Goal: Task Accomplishment & Management: Use online tool/utility

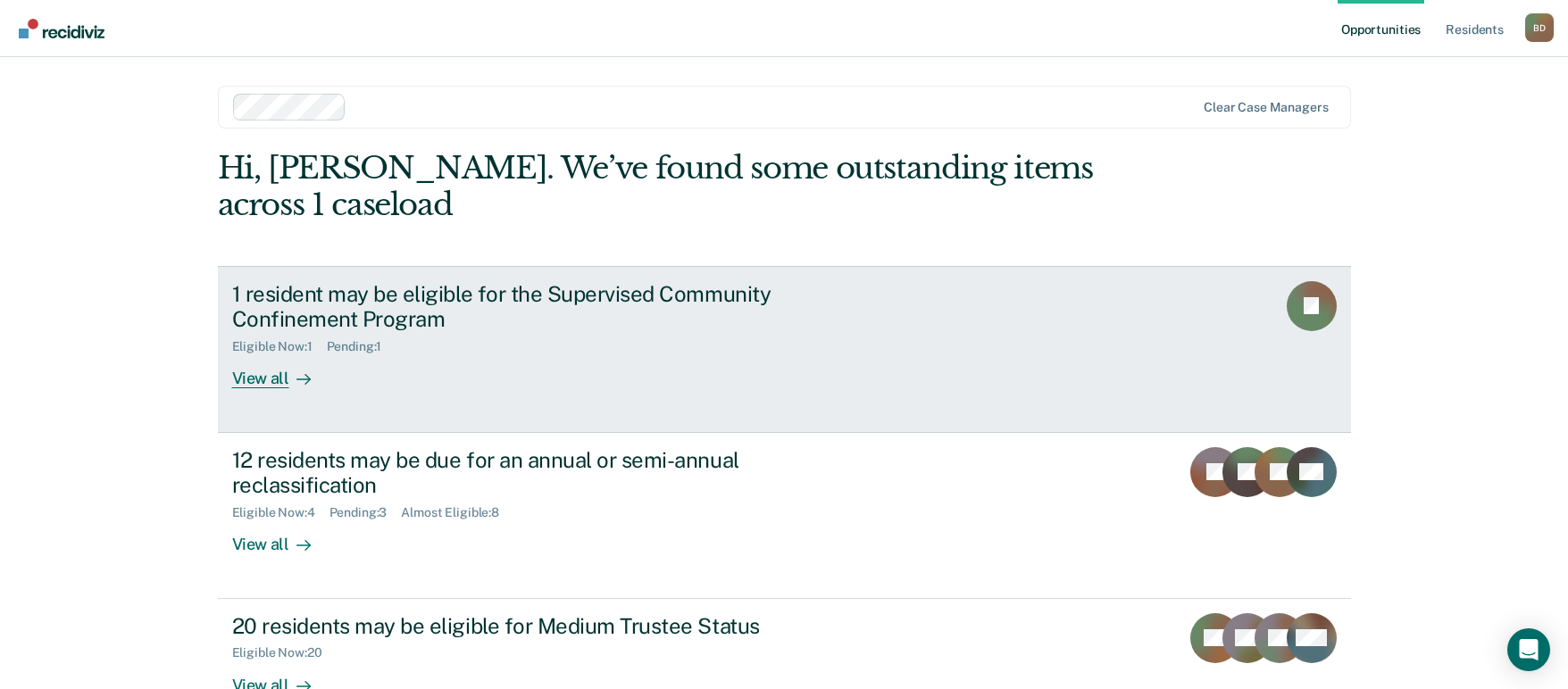
click at [1329, 310] on rect at bounding box center [1312, 306] width 50 height 50
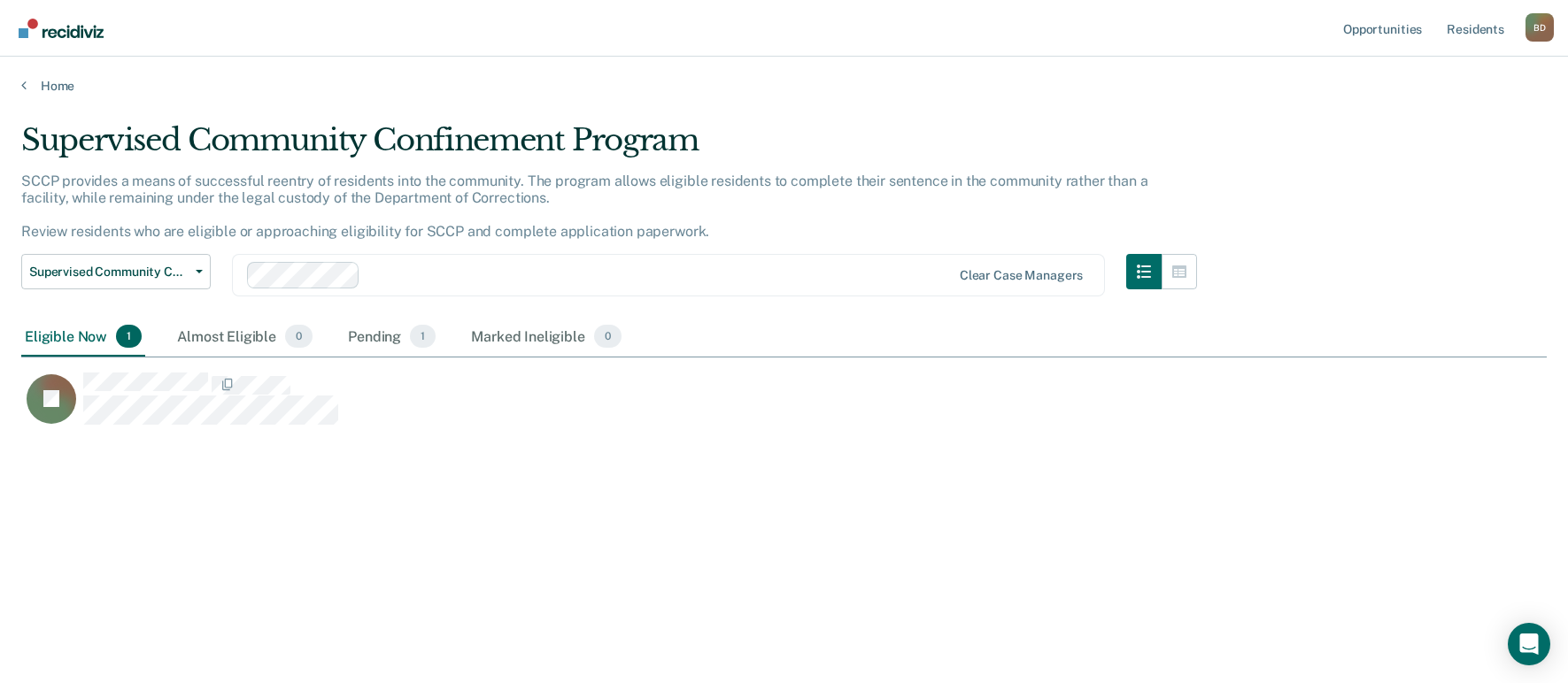
scroll to position [415, 1512]
click at [366, 340] on div "Pending 1" at bounding box center [391, 337] width 94 height 39
click at [190, 337] on div "Almost Eligible 0" at bounding box center [244, 337] width 142 height 39
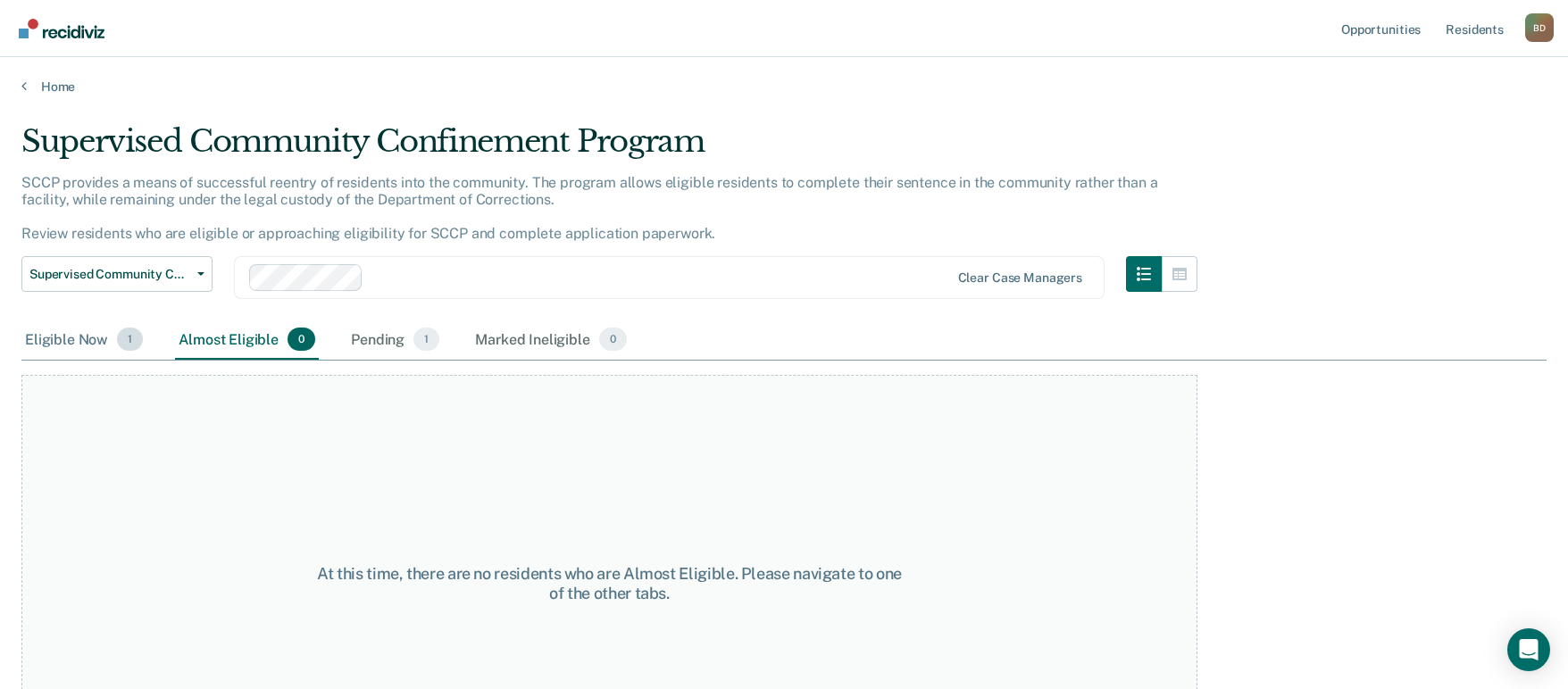
click at [106, 342] on div "Eligible Now 1" at bounding box center [83, 339] width 125 height 39
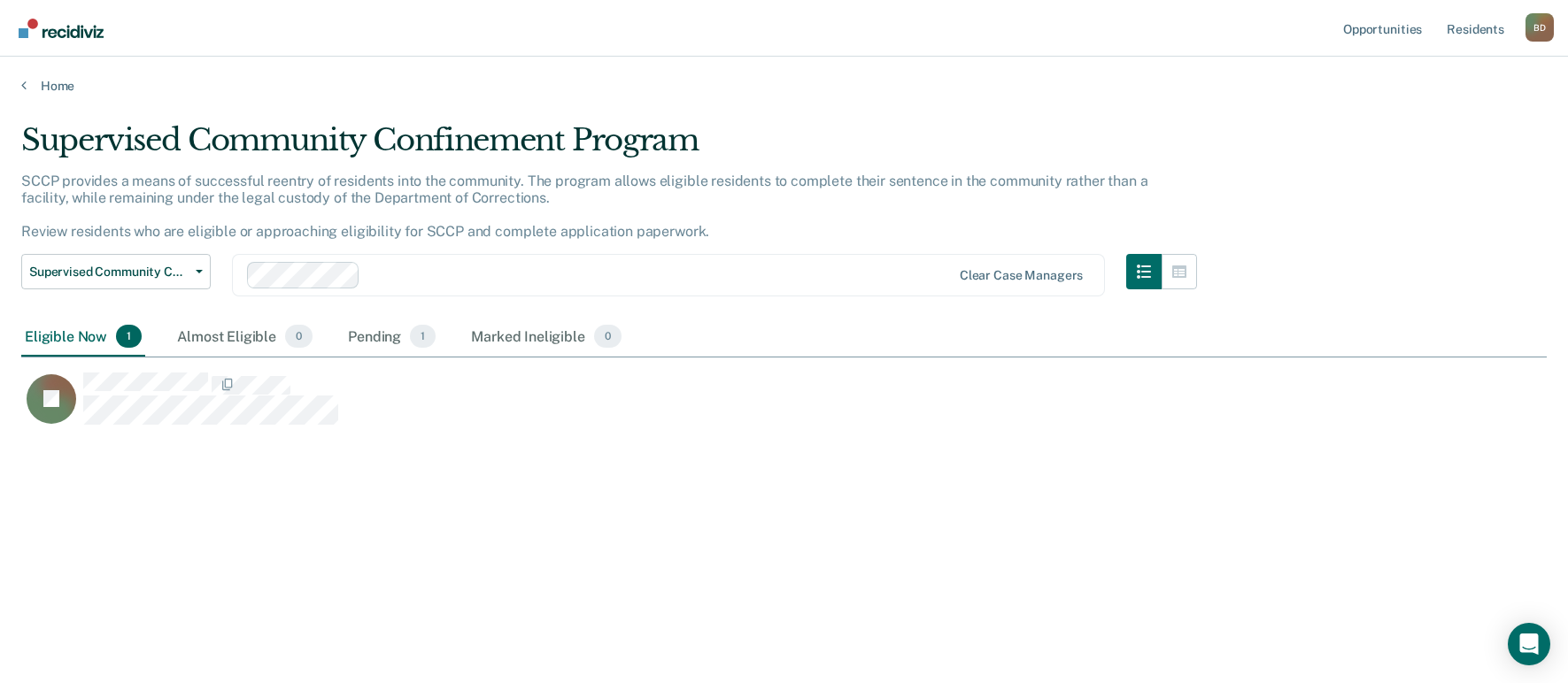
click at [64, 95] on main "Supervised Community Confinement Program SCCP provides a means of successful re…" at bounding box center [784, 385] width 1568 height 584
click at [61, 88] on link "Home" at bounding box center [783, 86] width 1525 height 16
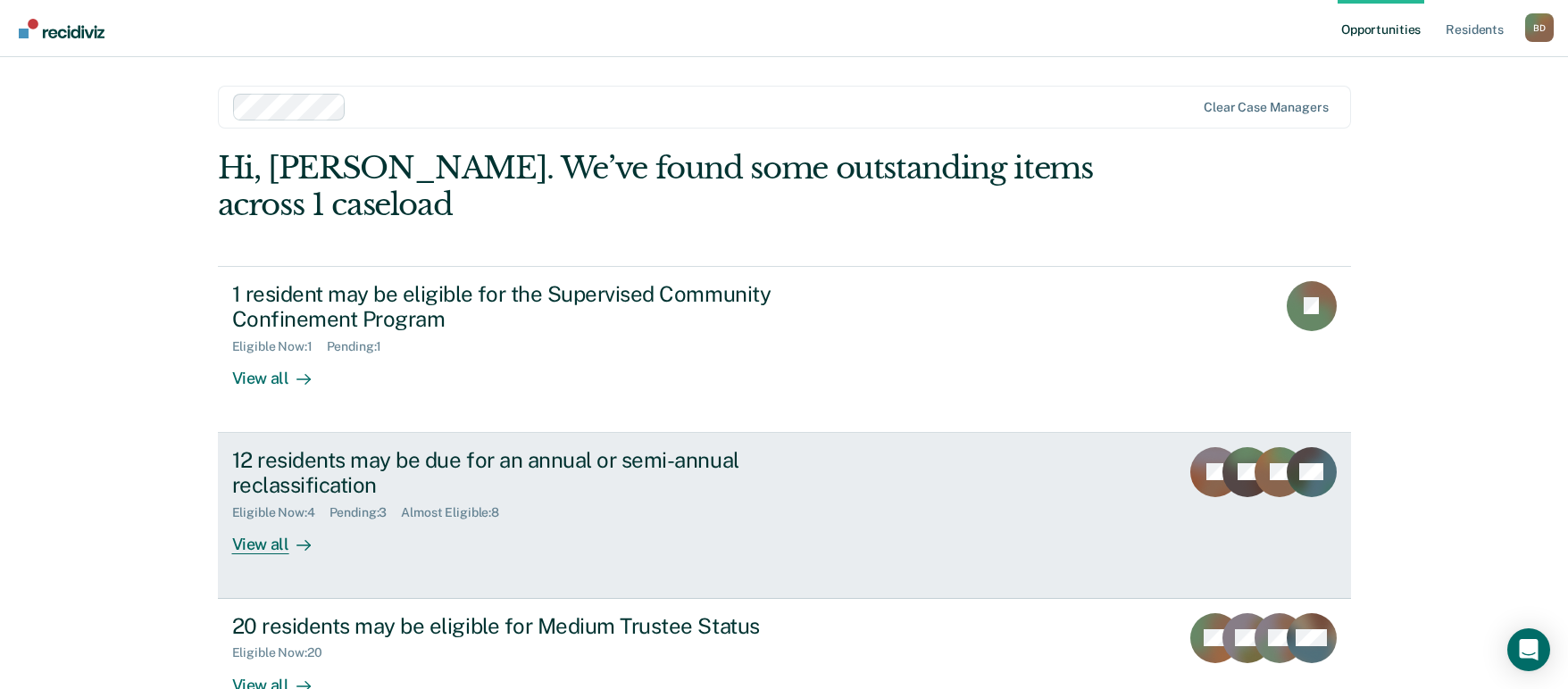
click at [464, 490] on div "12 residents may be due for an annual or semi-annual reclassification" at bounding box center [546, 473] width 627 height 52
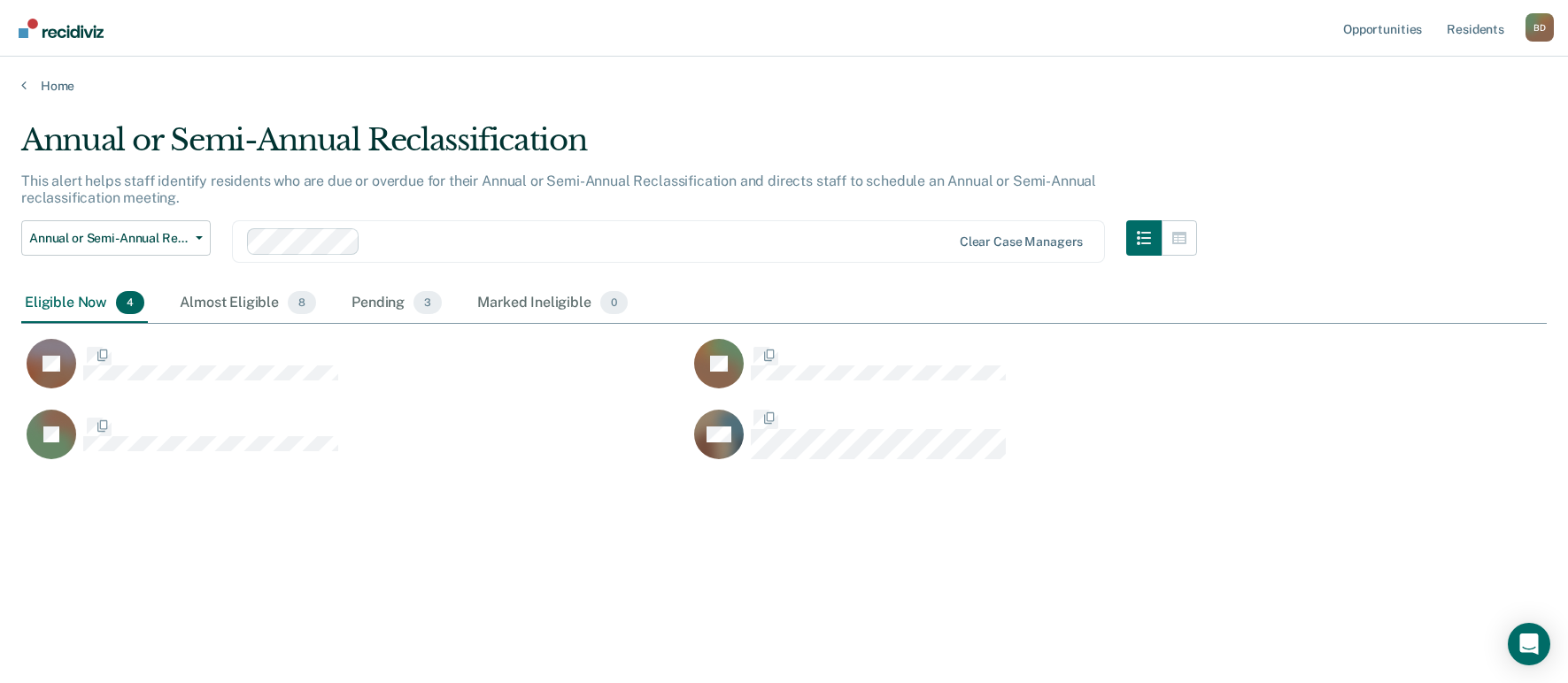
scroll to position [415, 1512]
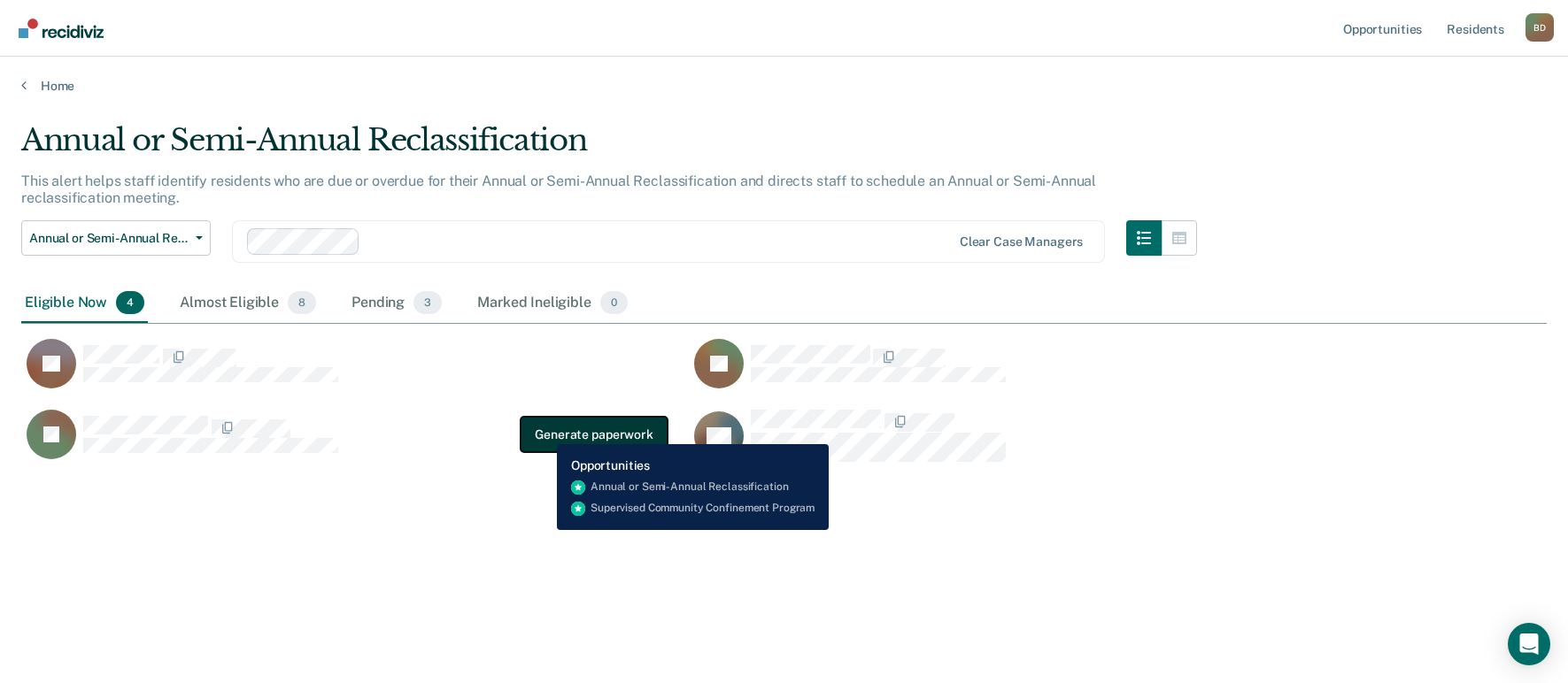
click at [544, 431] on button "Generate paperwork" at bounding box center [593, 434] width 146 height 35
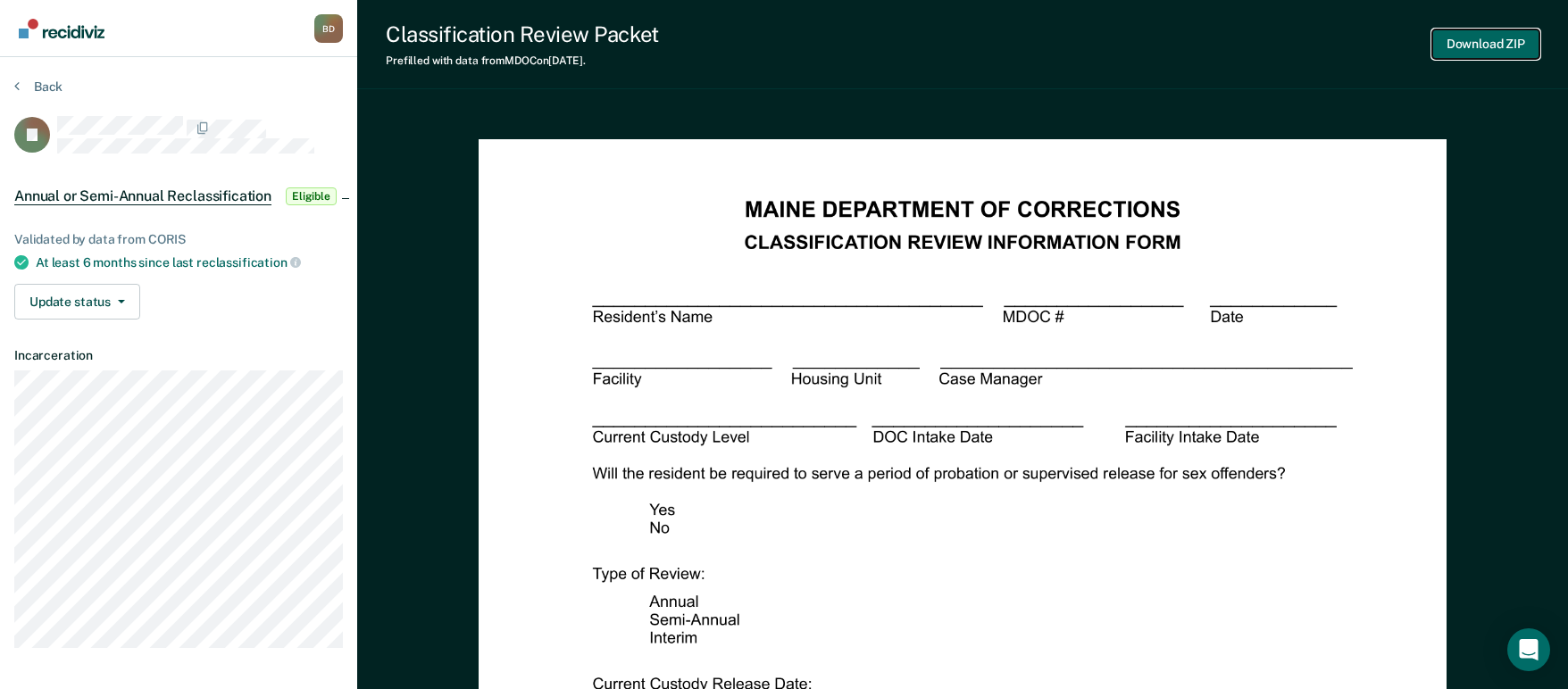
click at [1505, 39] on button "Download ZIP" at bounding box center [1486, 44] width 107 height 29
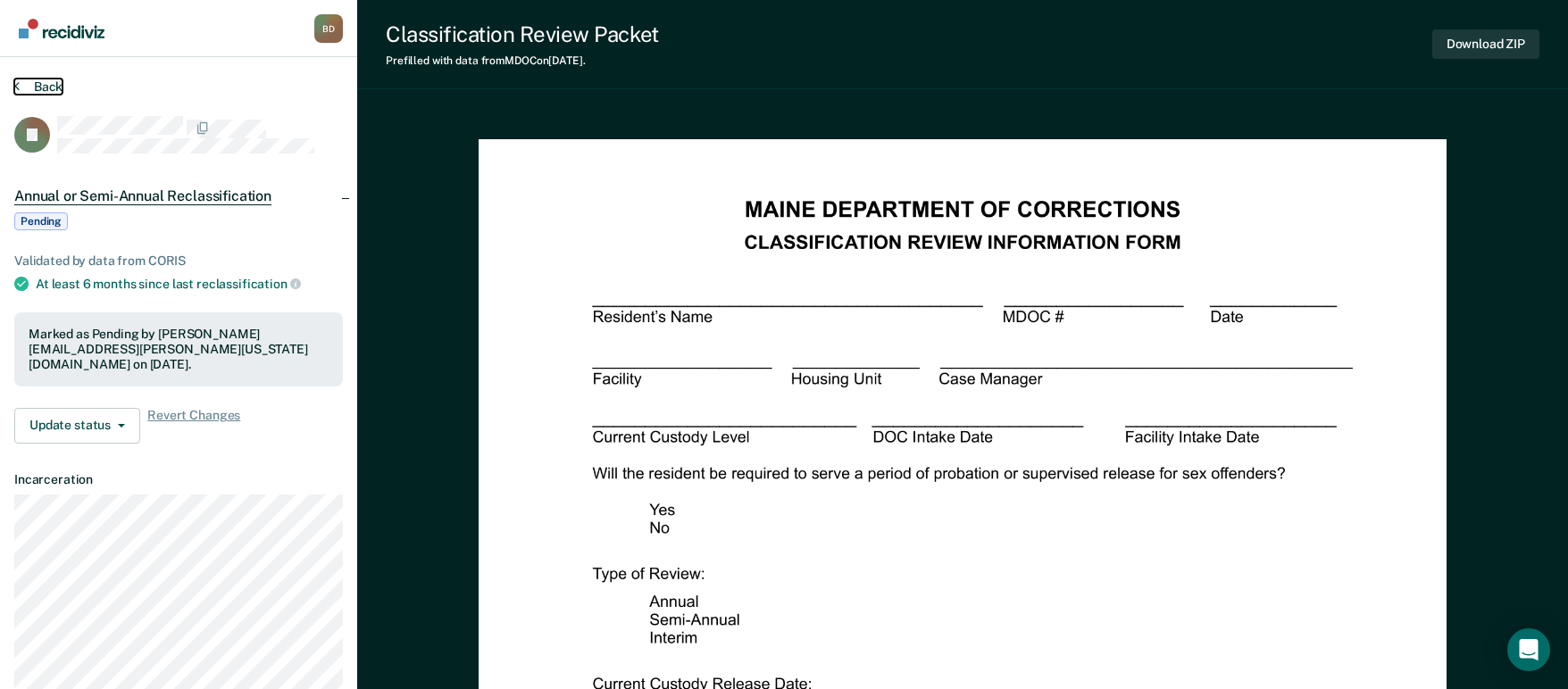
click at [49, 87] on button "Back" at bounding box center [38, 87] width 49 height 16
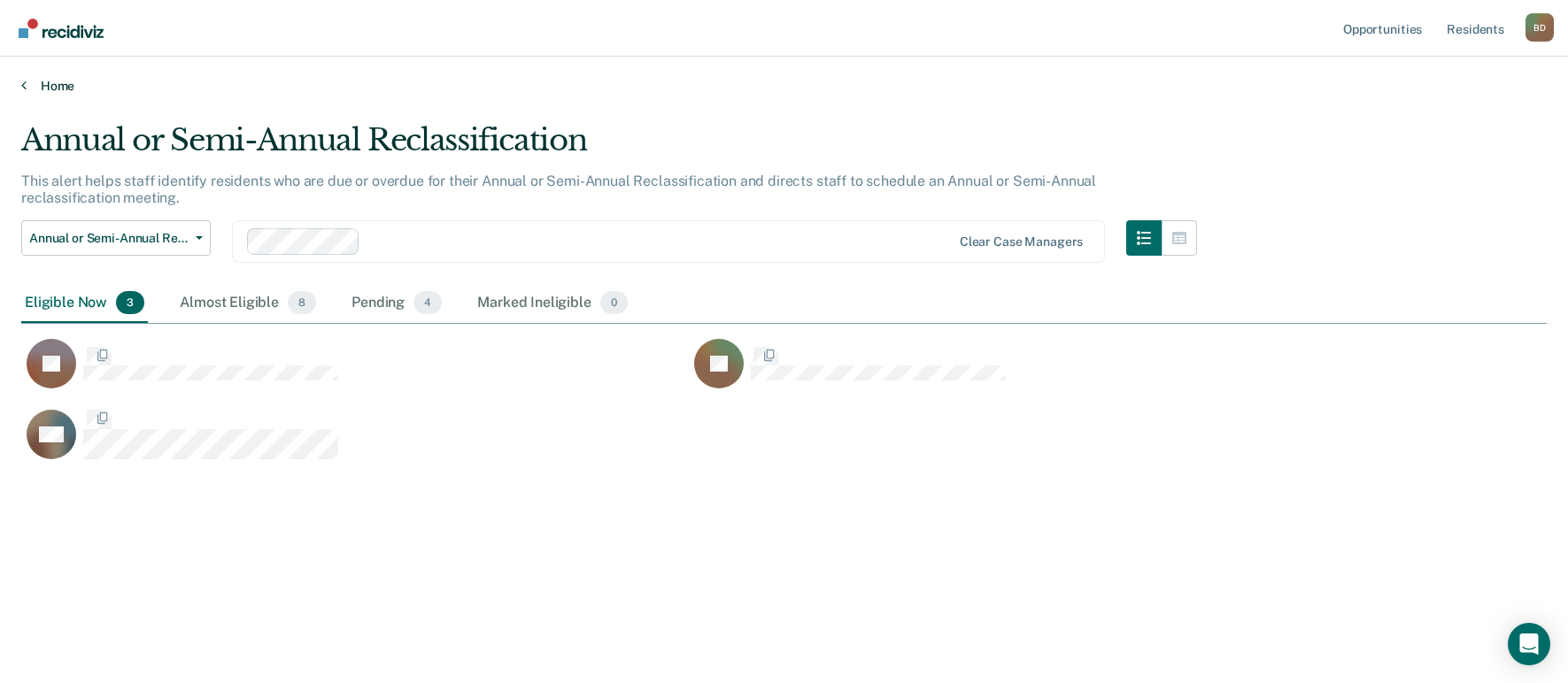
scroll to position [415, 1512]
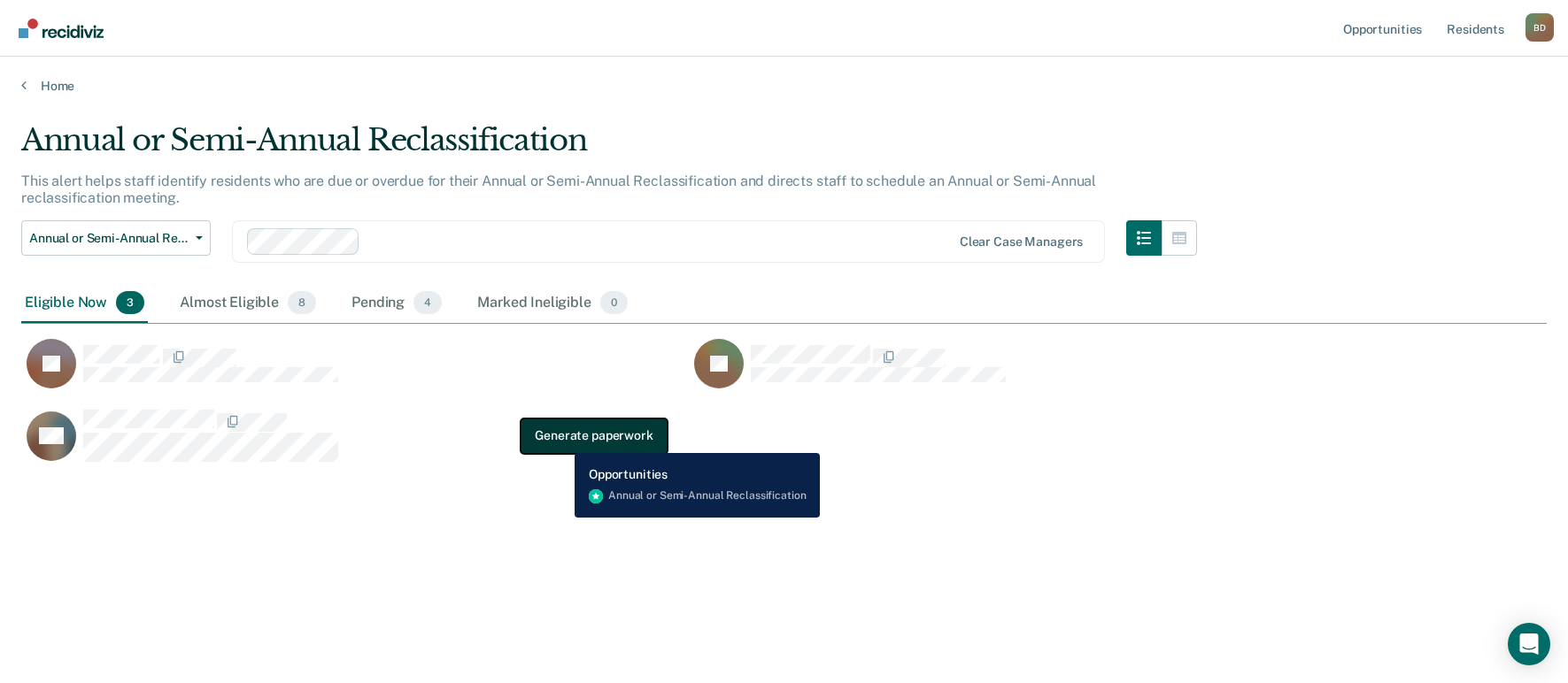
click at [561, 440] on button "Generate paperwork" at bounding box center [593, 434] width 146 height 35
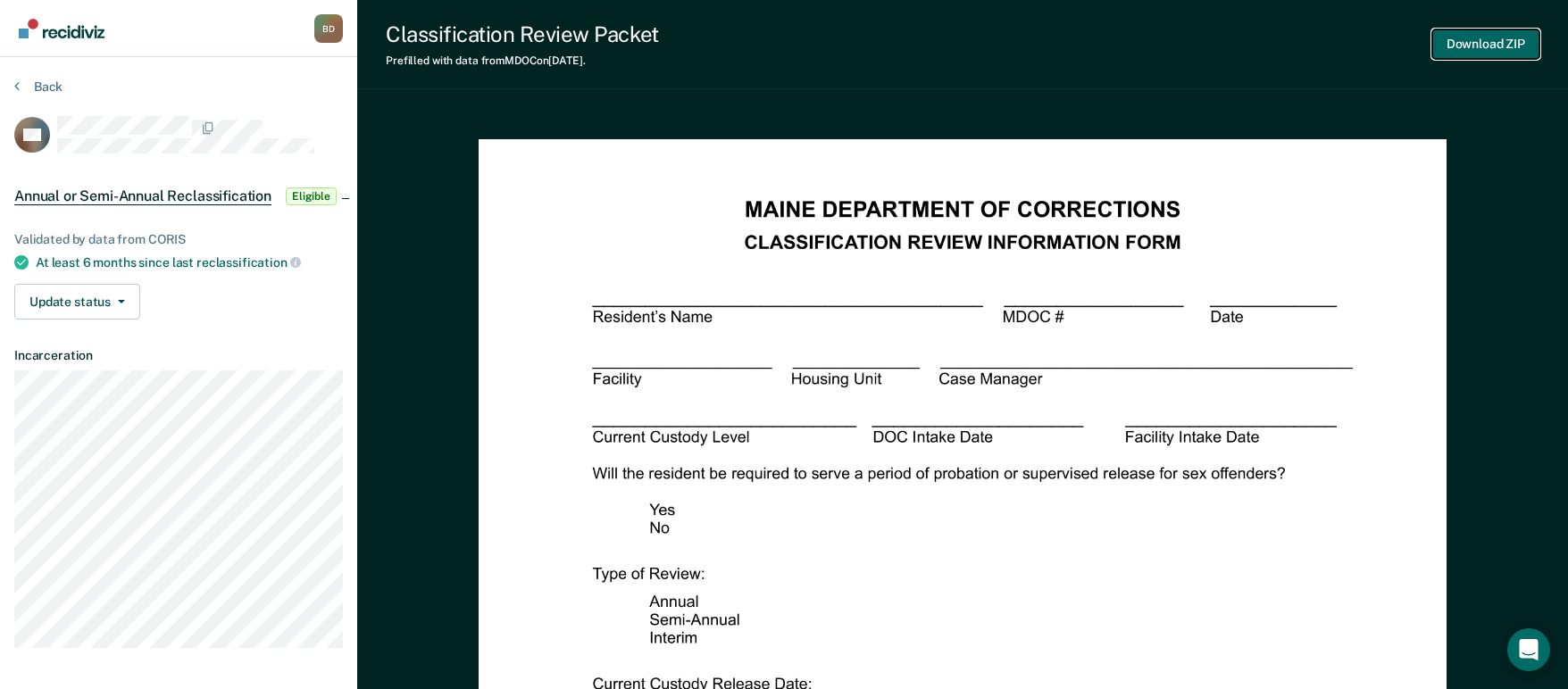
click at [1479, 42] on button "Download ZIP" at bounding box center [1486, 44] width 107 height 29
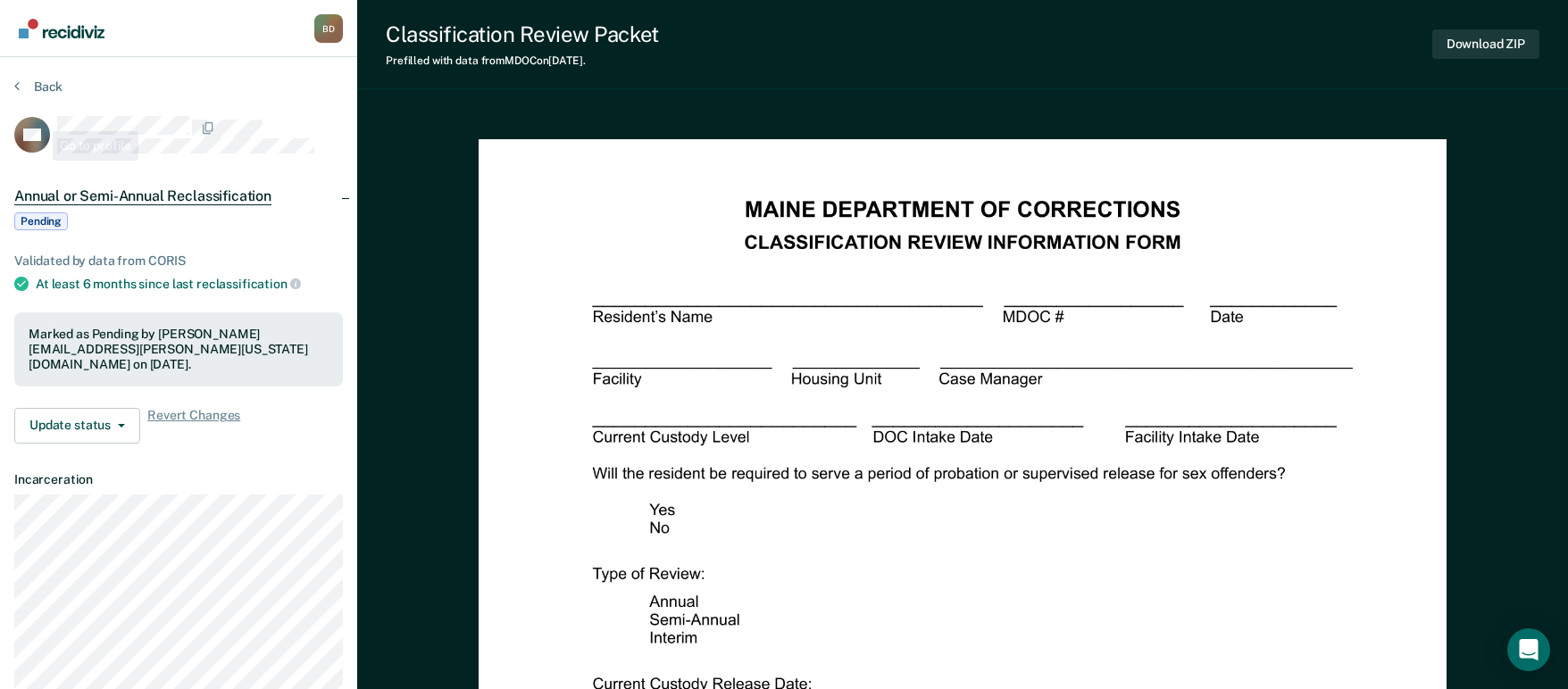
click at [46, 74] on section "Back CN Annual or Semi-Annual Reclassification Pending Validated by data from C…" at bounding box center [178, 432] width 357 height 750
click at [53, 94] on div "Back" at bounding box center [178, 97] width 329 height 38
click at [58, 91] on button "Back" at bounding box center [38, 87] width 49 height 16
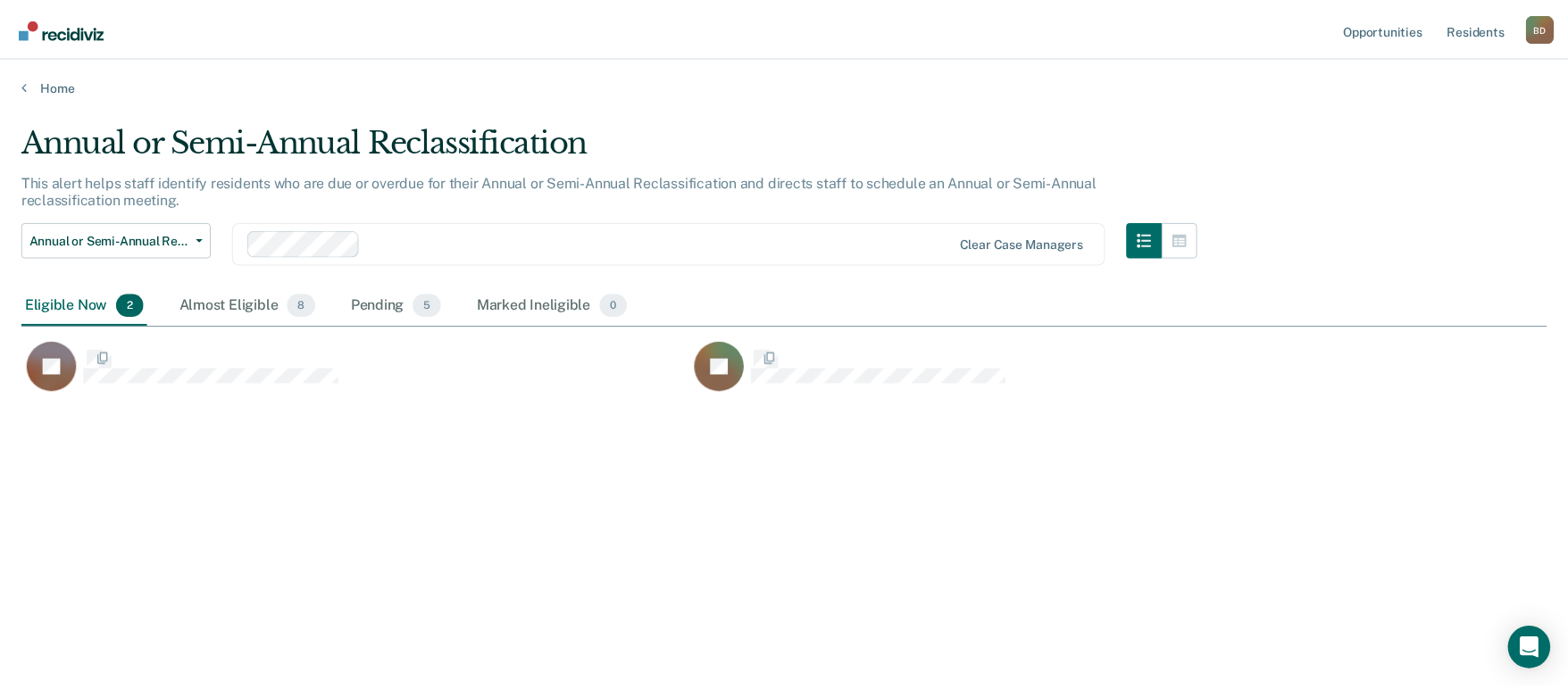
scroll to position [419, 1525]
click at [228, 303] on div "Almost Eligible 8" at bounding box center [249, 306] width 145 height 39
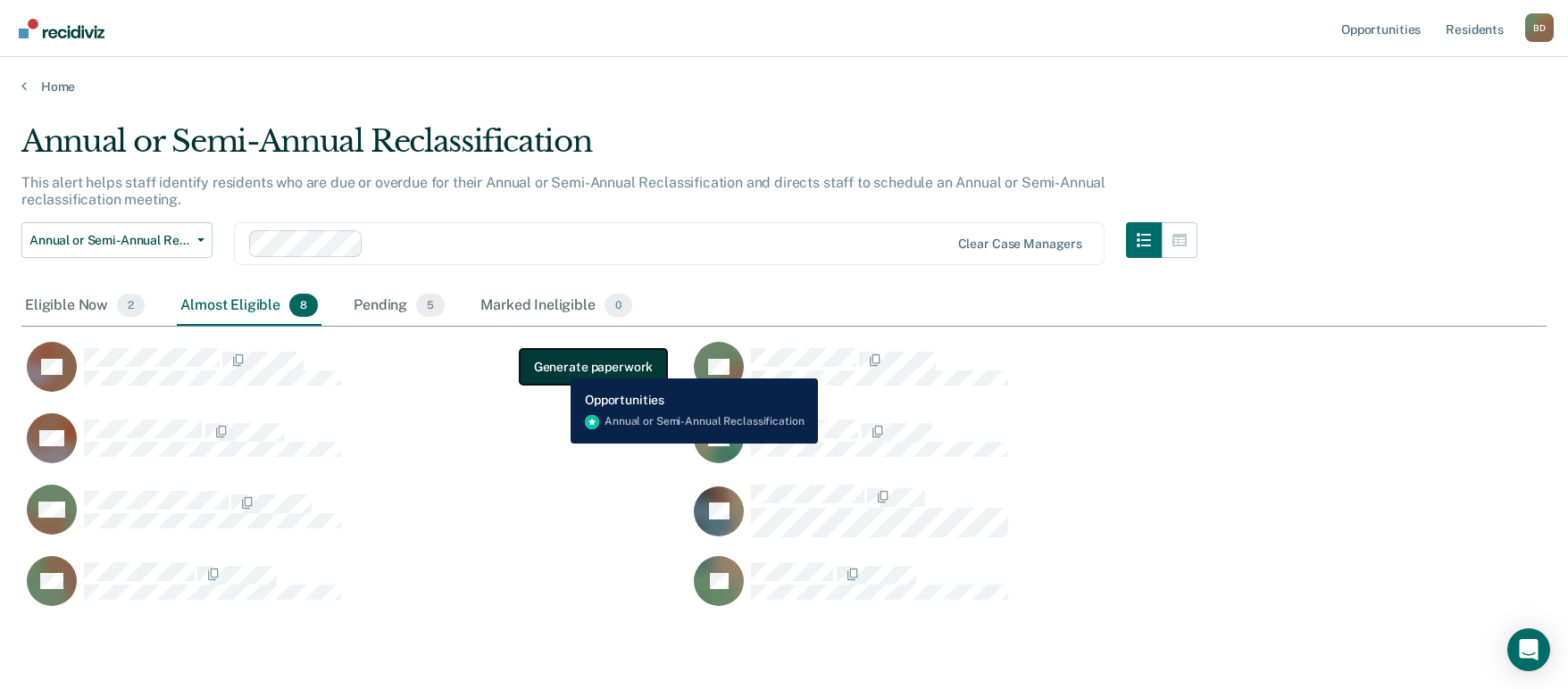
click at [558, 364] on button "Generate paperwork" at bounding box center [593, 366] width 147 height 36
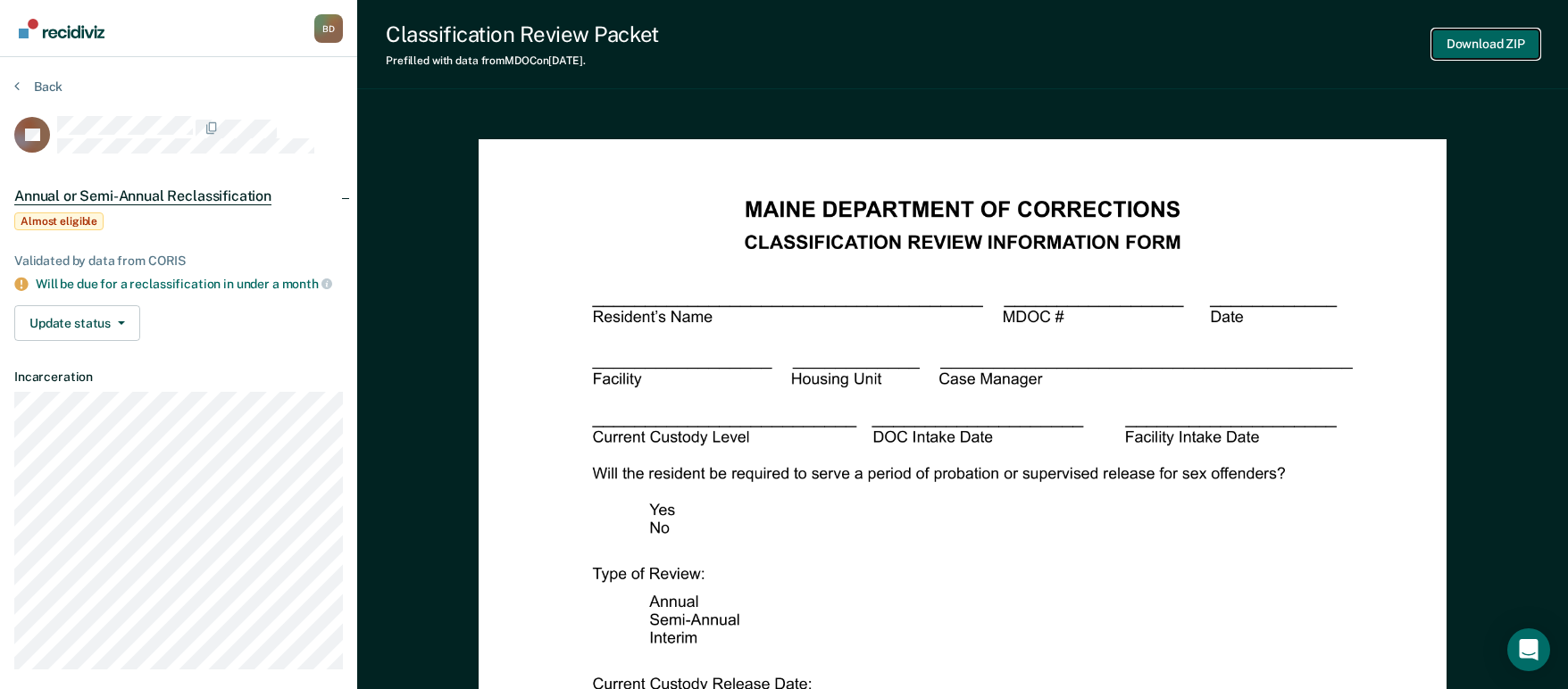
click at [1510, 45] on button "Download ZIP" at bounding box center [1486, 44] width 107 height 29
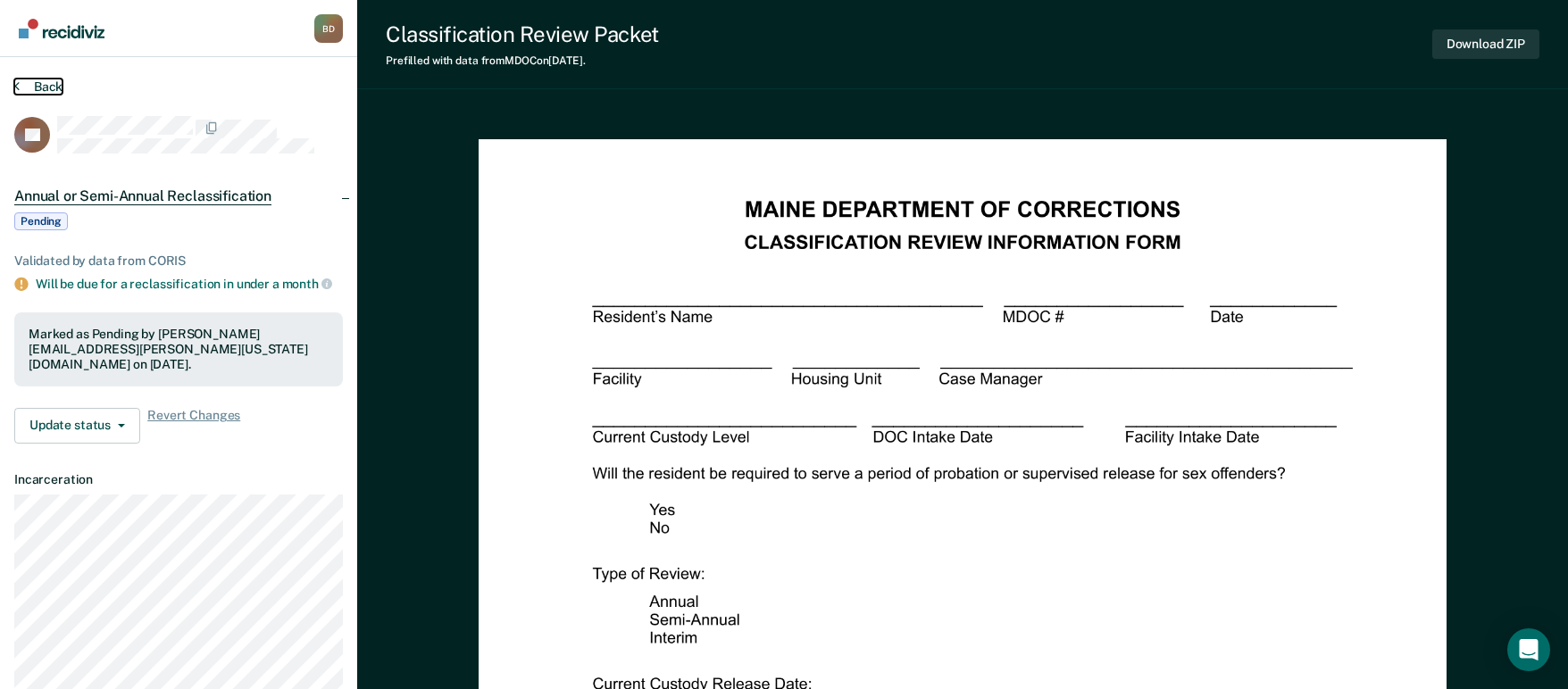
click at [59, 81] on button "Back" at bounding box center [38, 87] width 49 height 16
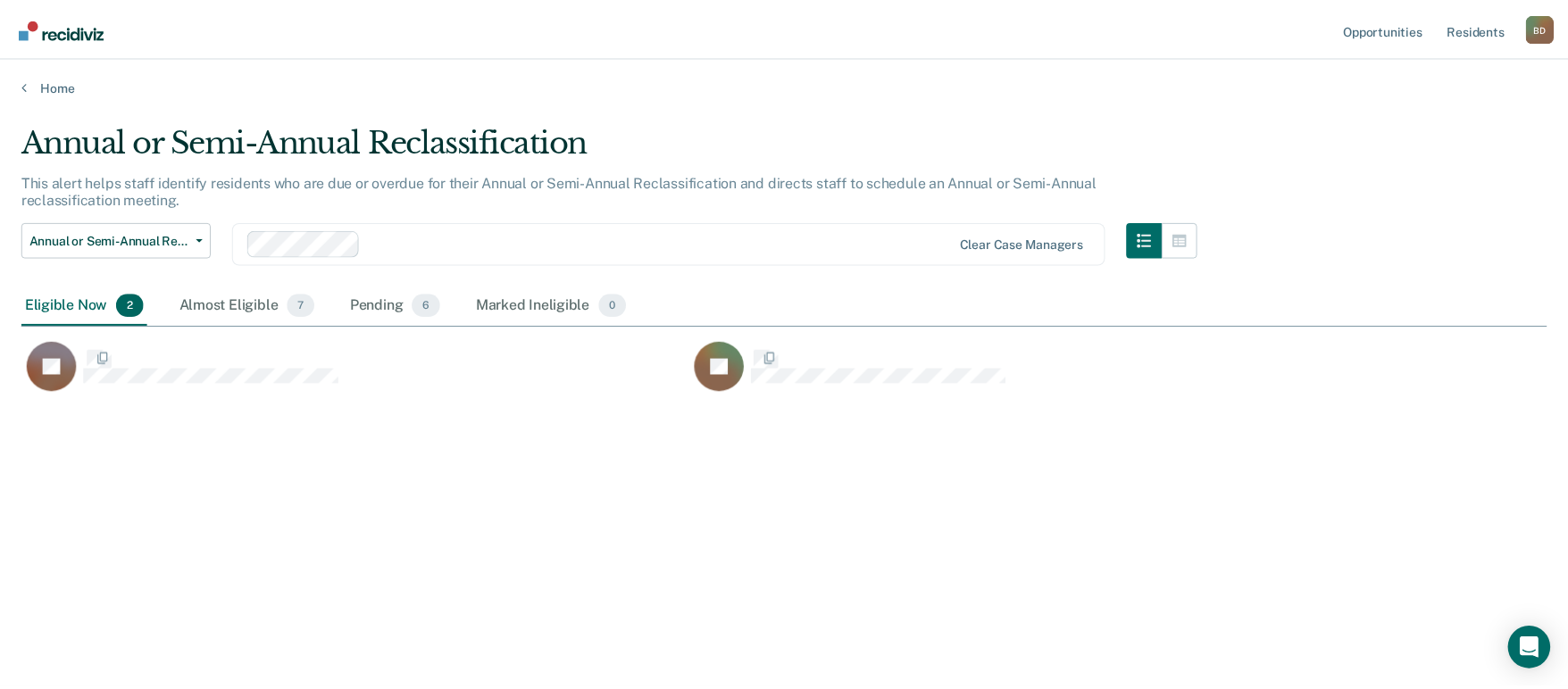
scroll to position [419, 1525]
click at [258, 306] on div "Almost Eligible 7" at bounding box center [248, 306] width 144 height 39
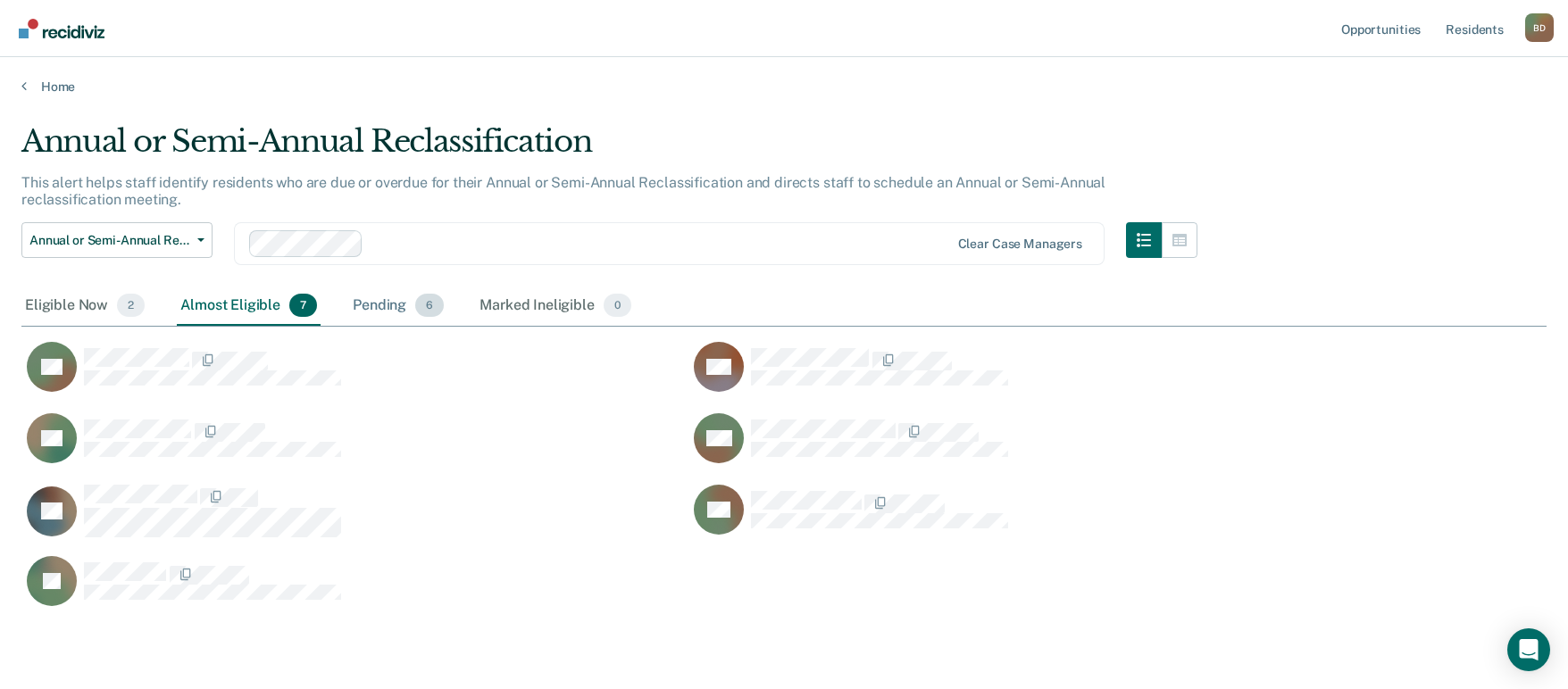
click at [369, 316] on div "Pending 6" at bounding box center [397, 306] width 98 height 39
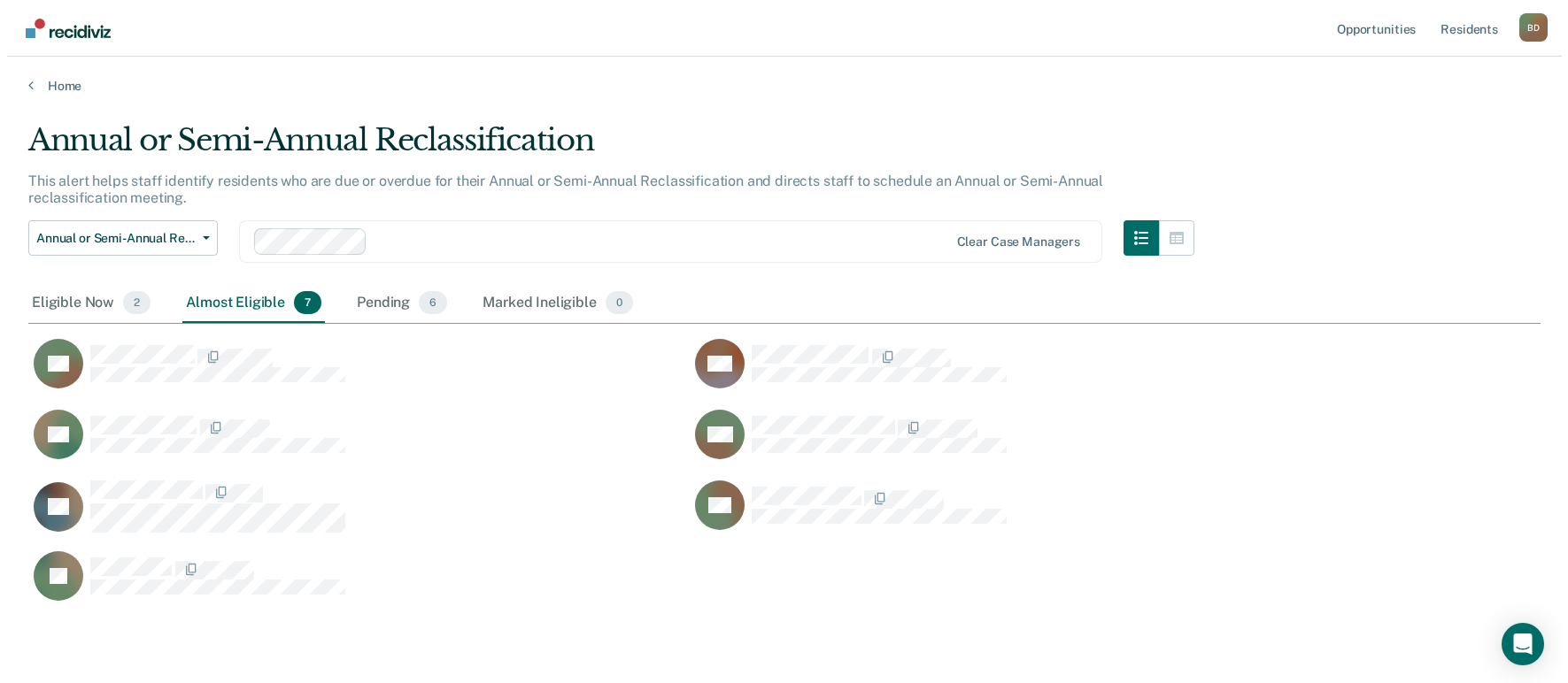
scroll to position [15, 15]
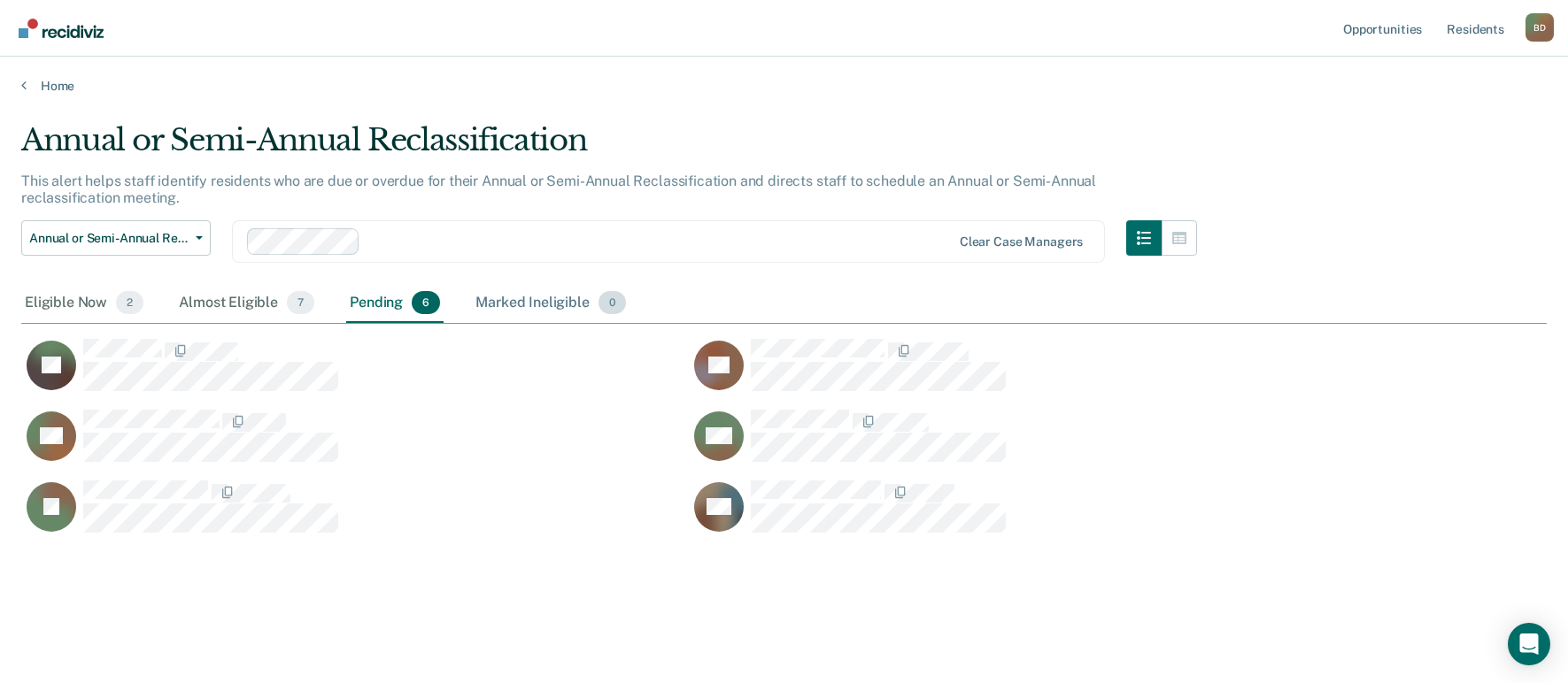
click at [551, 304] on div "Marked Ineligible 0" at bounding box center [551, 303] width 158 height 39
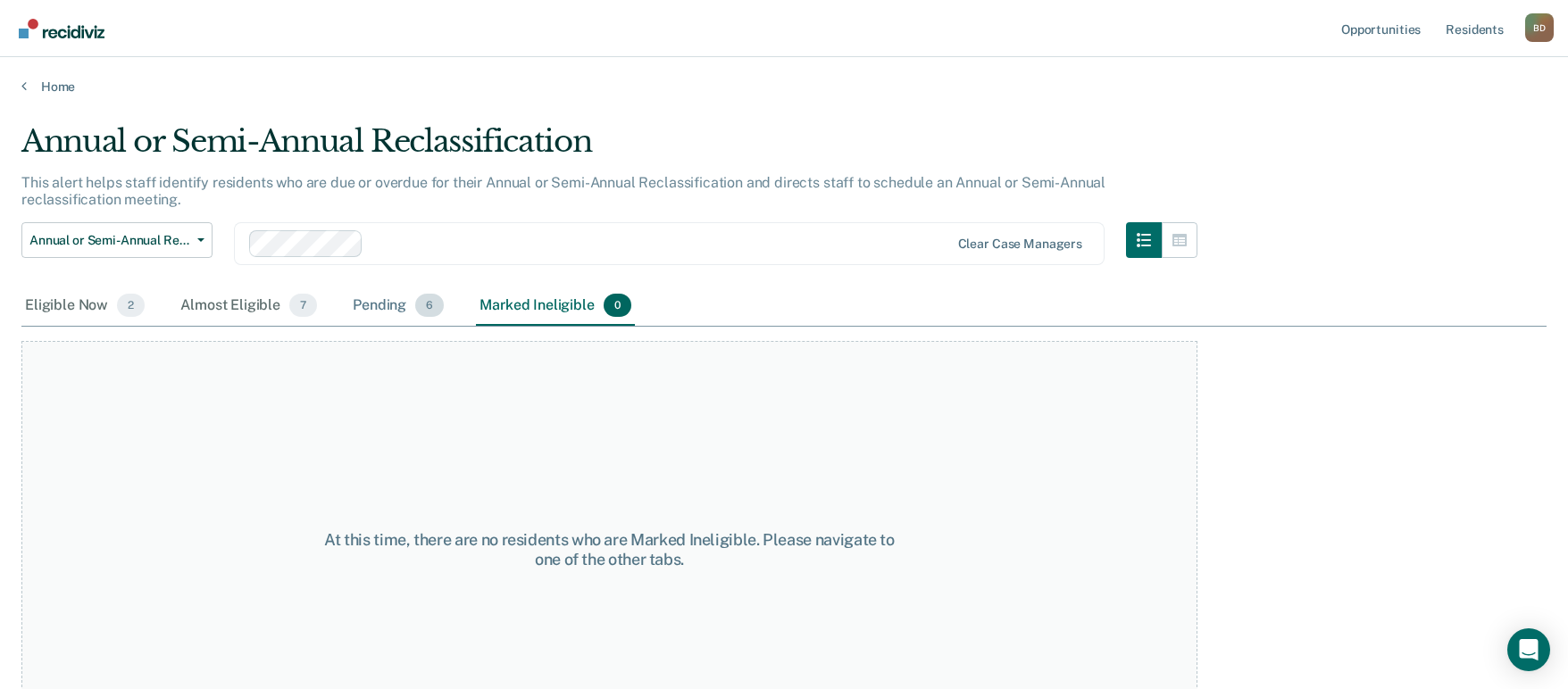
drag, startPoint x: 384, startPoint y: 299, endPoint x: 284, endPoint y: 314, distance: 101.1
click at [384, 299] on div "Pending 6" at bounding box center [397, 306] width 98 height 39
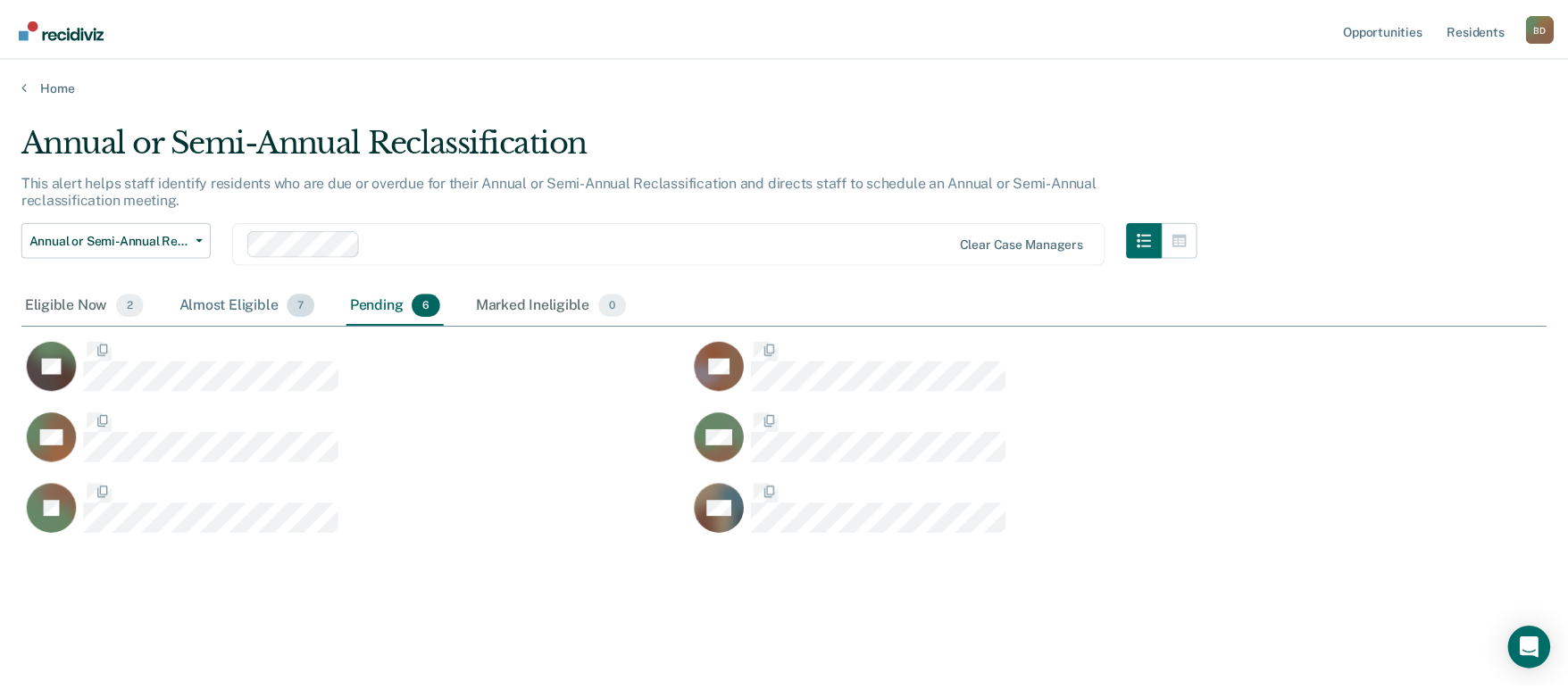
scroll to position [419, 1525]
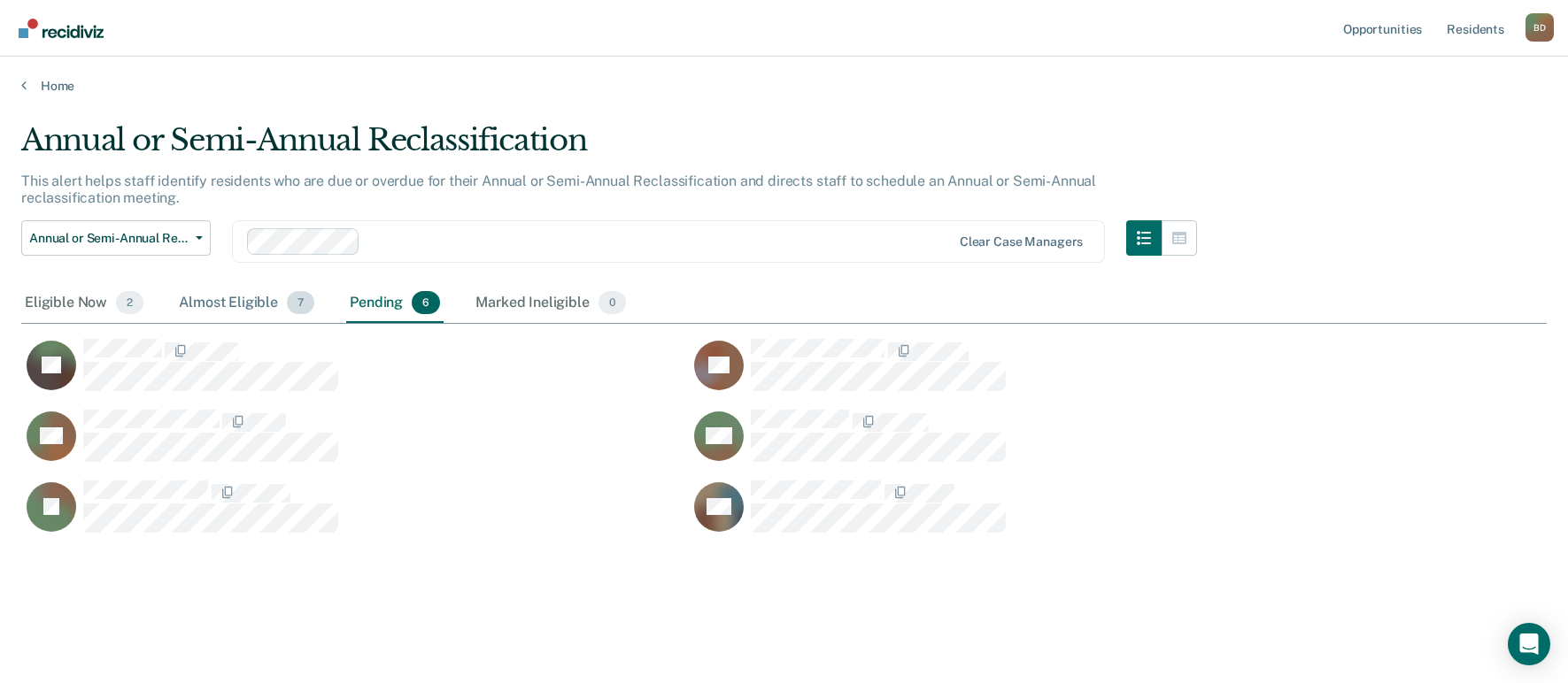
click at [246, 314] on div "Almost Eligible 7" at bounding box center [246, 303] width 142 height 39
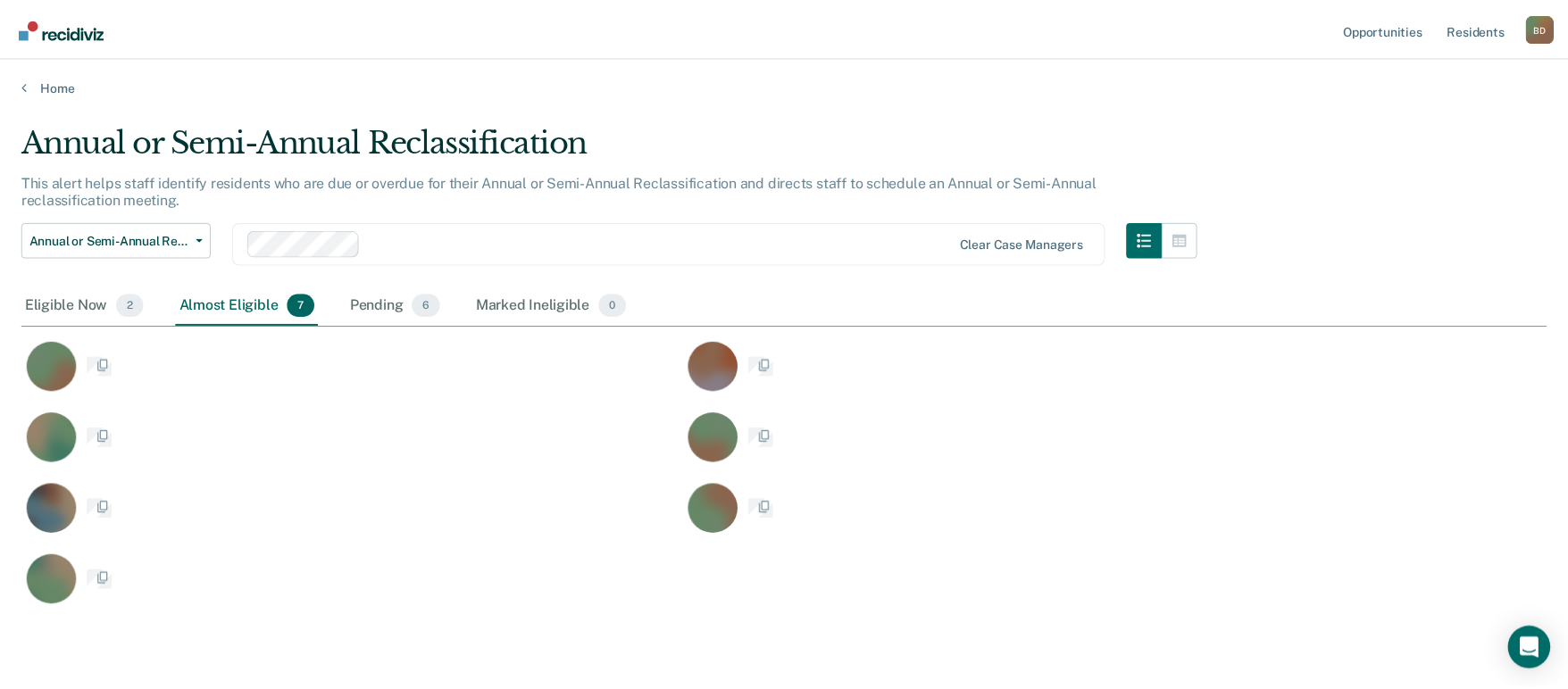
scroll to position [484, 1512]
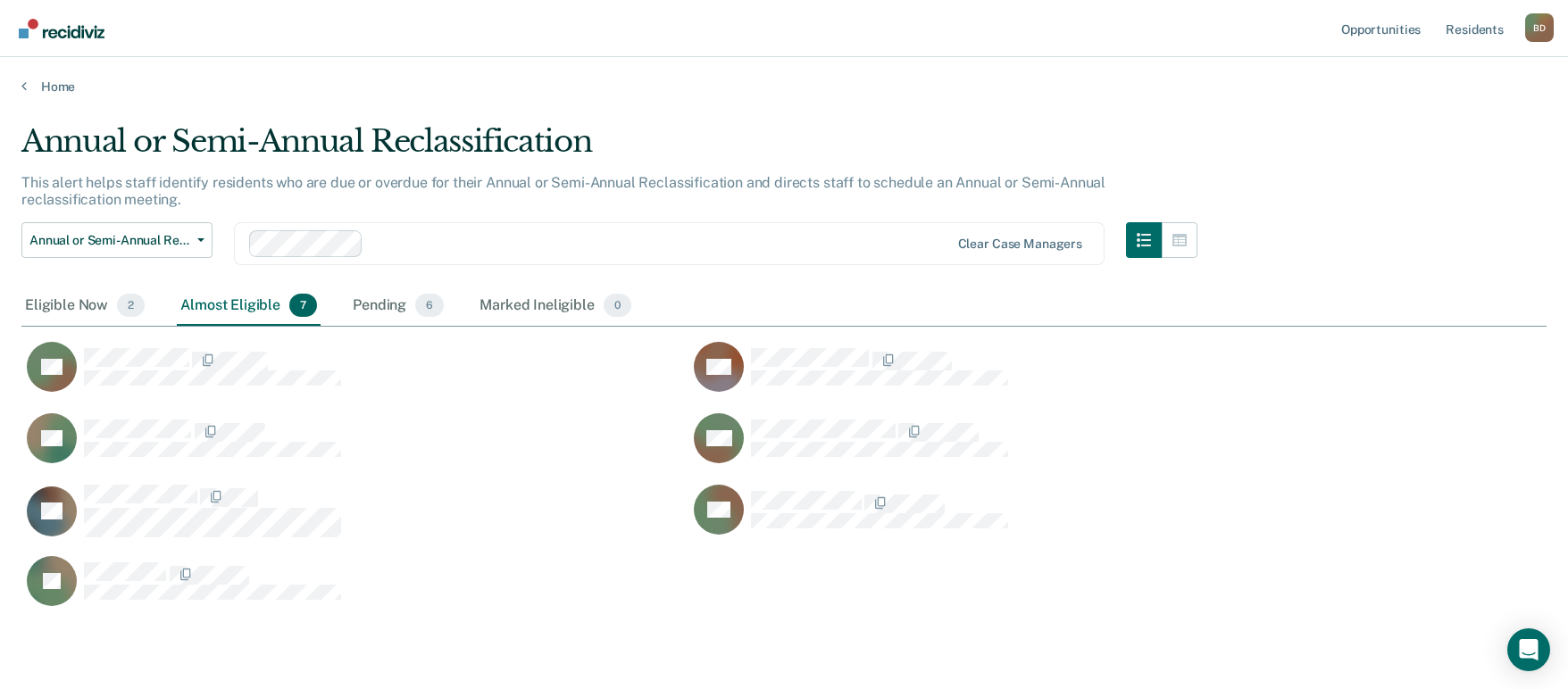
click at [467, 240] on div at bounding box center [660, 243] width 579 height 20
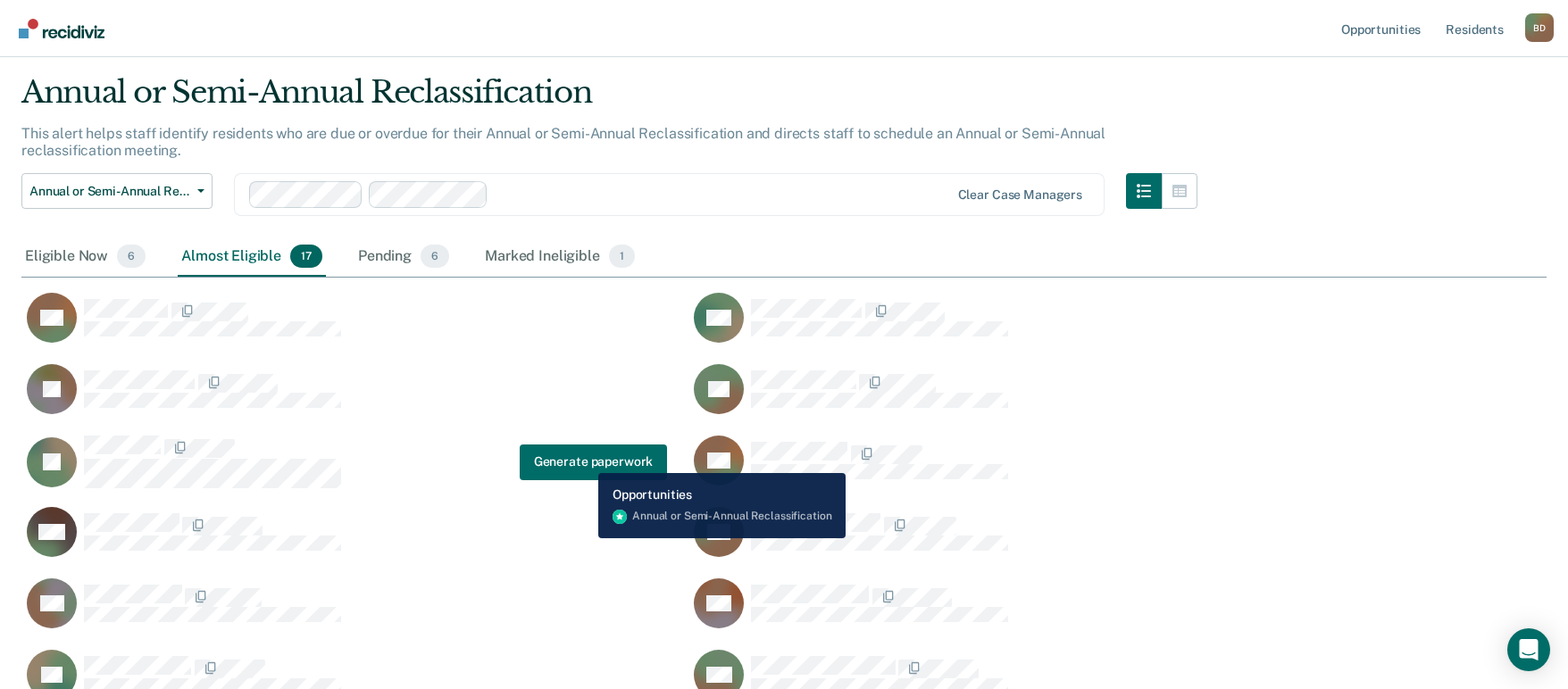
scroll to position [90, 0]
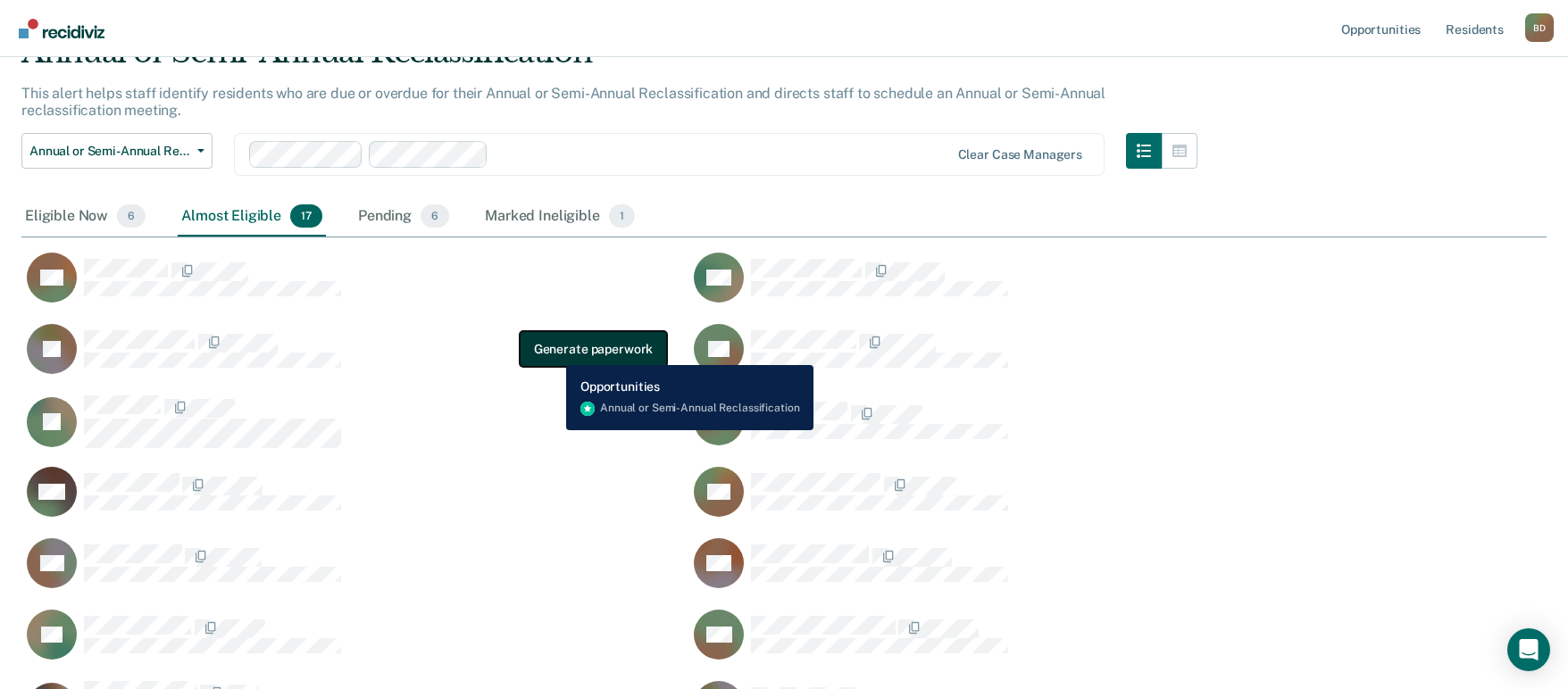
click at [553, 351] on button "Generate paperwork" at bounding box center [593, 349] width 147 height 36
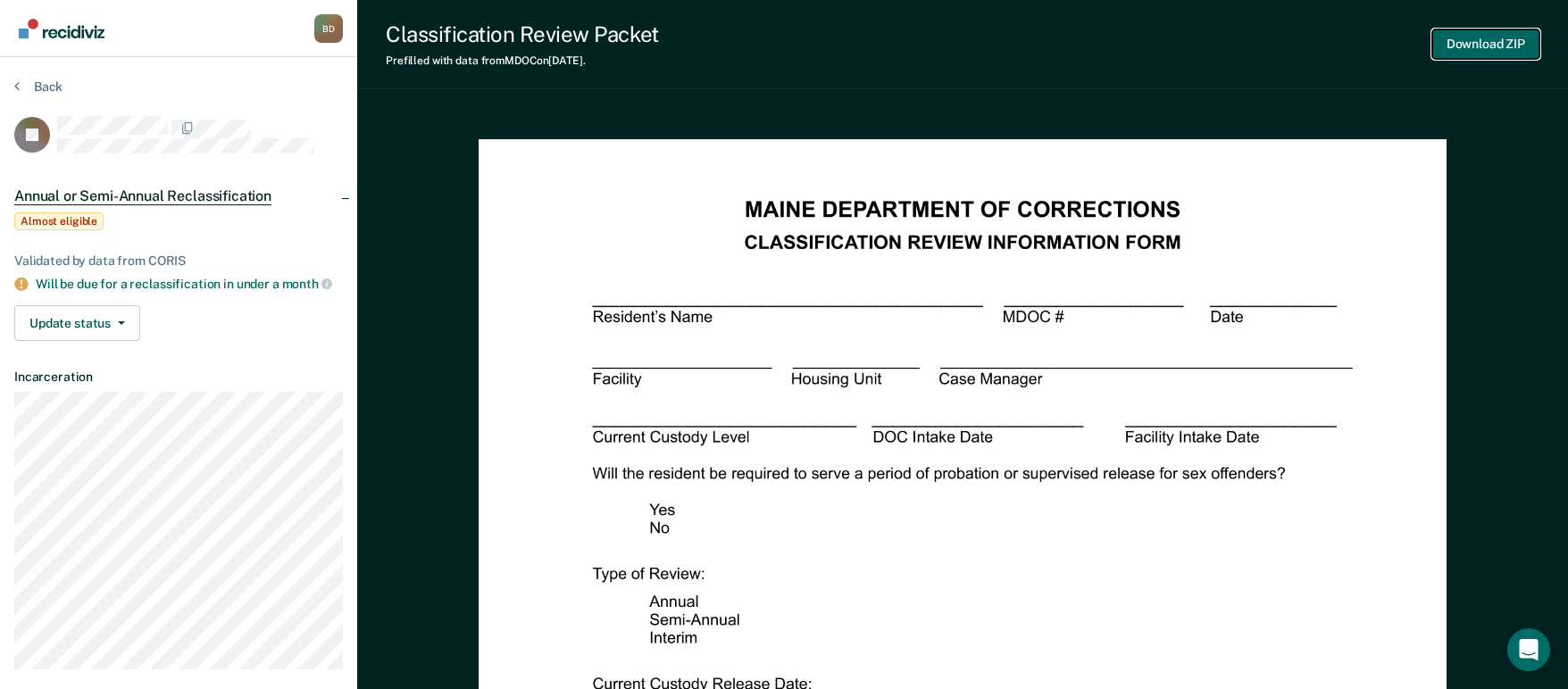
click at [1469, 51] on button "Download ZIP" at bounding box center [1486, 44] width 107 height 29
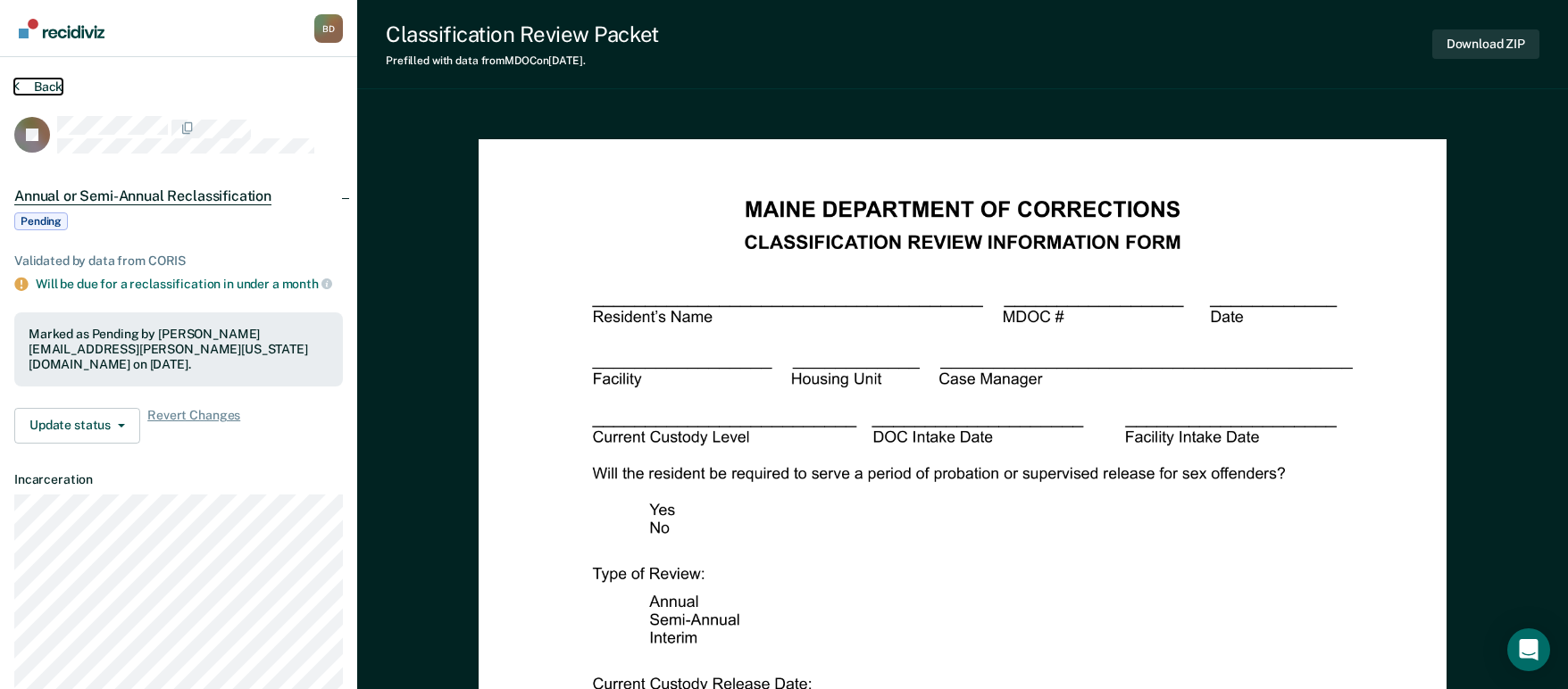
click at [46, 84] on button "Back" at bounding box center [38, 87] width 49 height 16
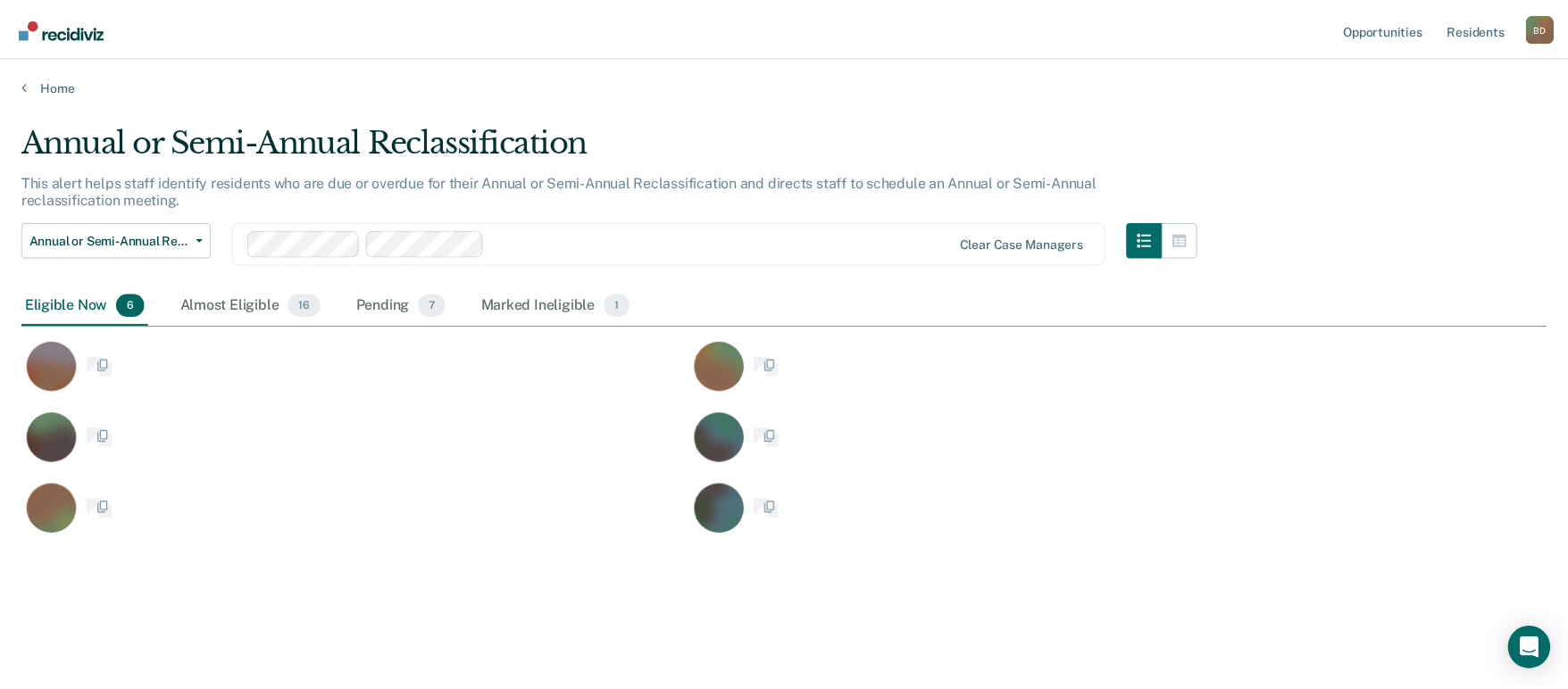
scroll to position [419, 1525]
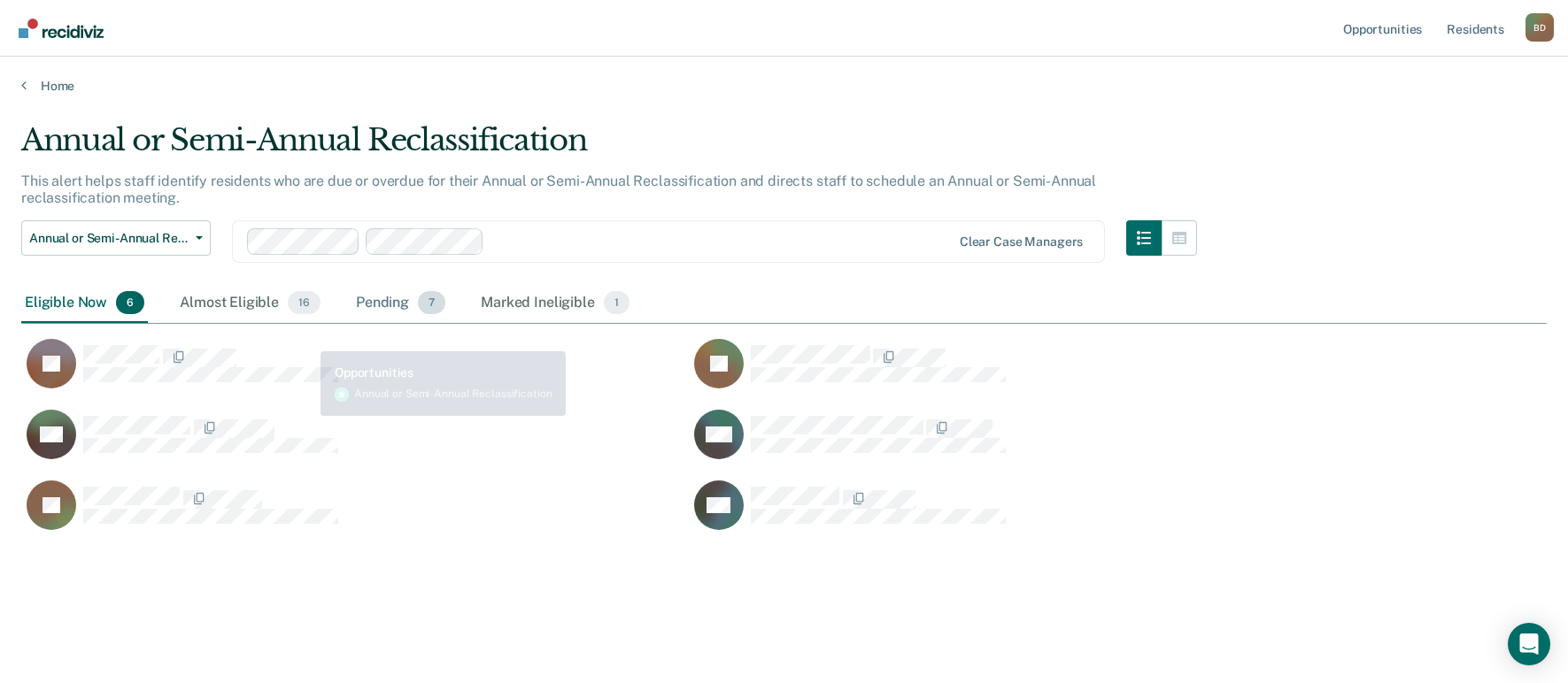
click at [354, 300] on div "Pending 7" at bounding box center [400, 303] width 96 height 39
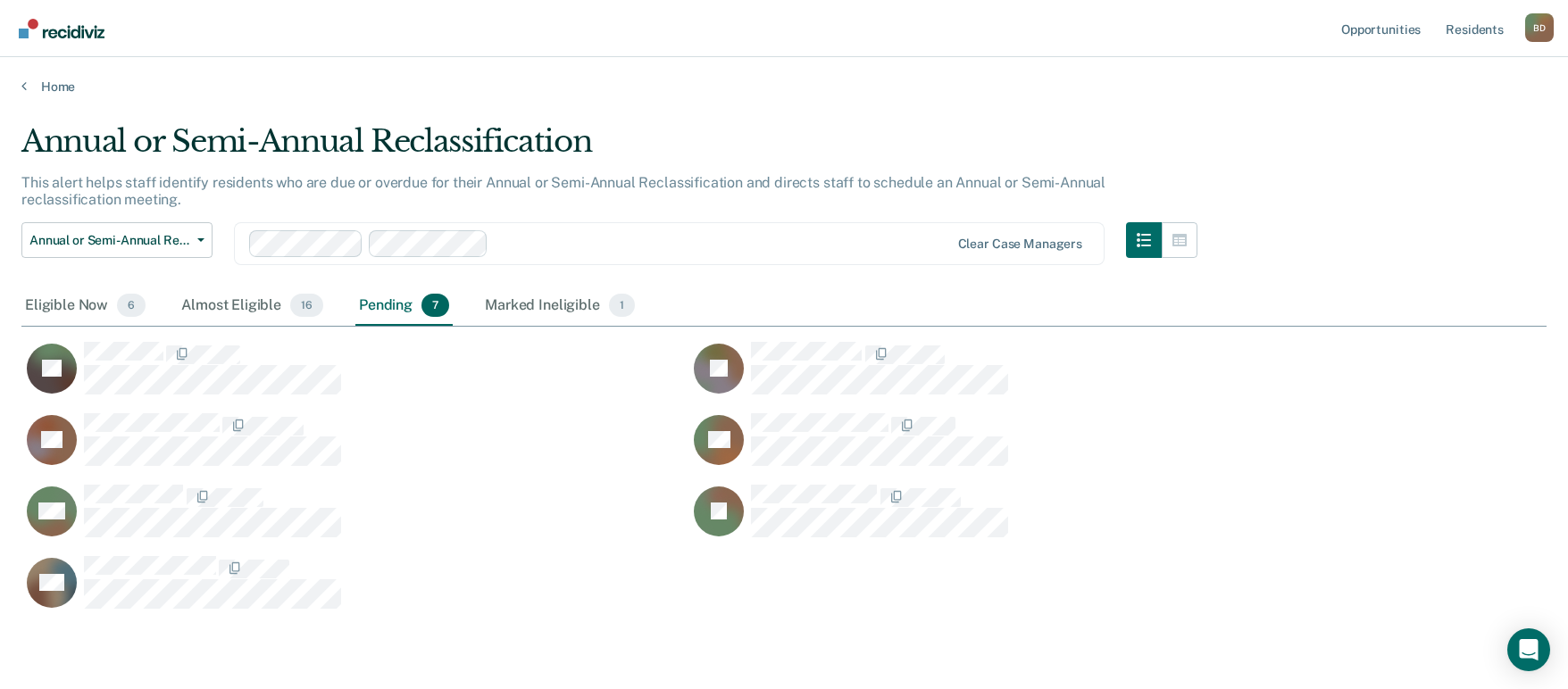
scroll to position [484, 1512]
click at [224, 315] on div "Almost Eligible 16" at bounding box center [252, 306] width 149 height 39
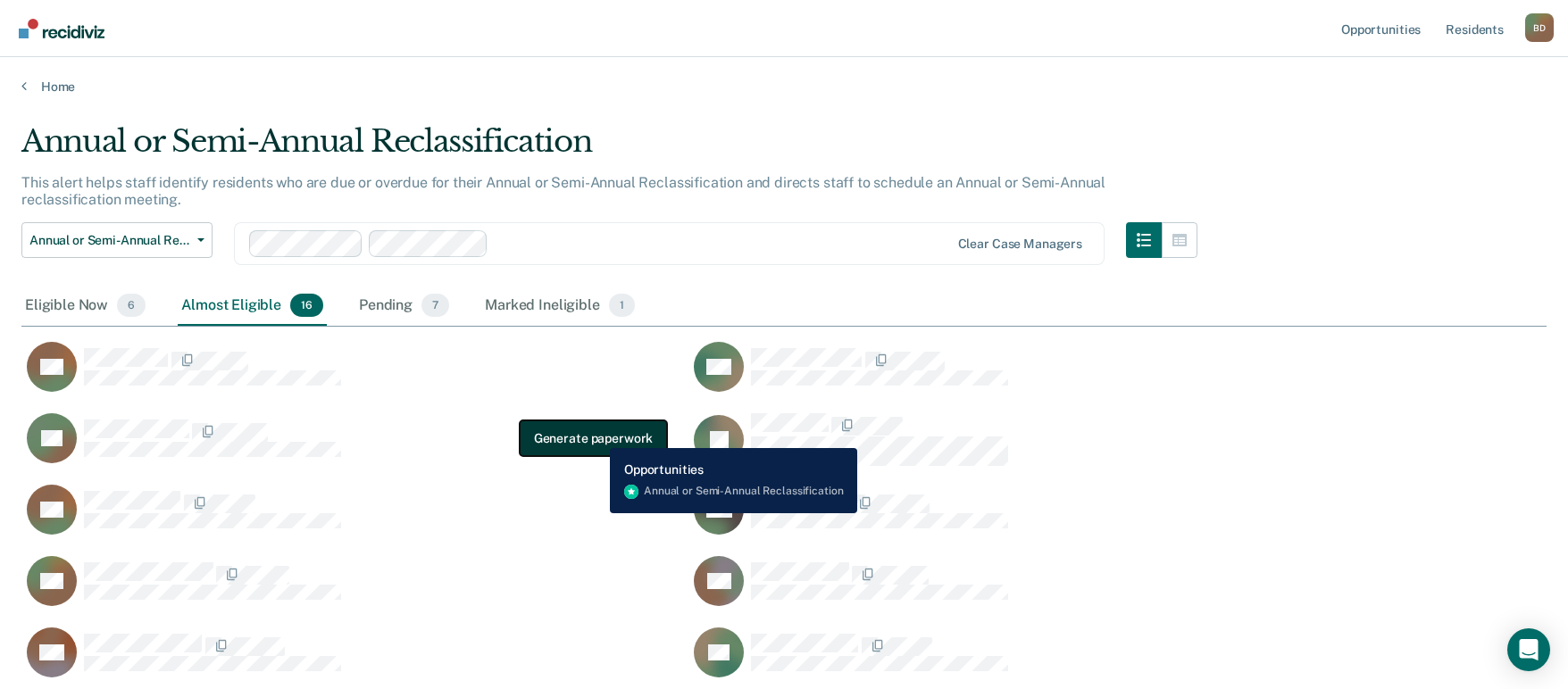
click at [616, 432] on button "Generate paperwork" at bounding box center [593, 437] width 147 height 36
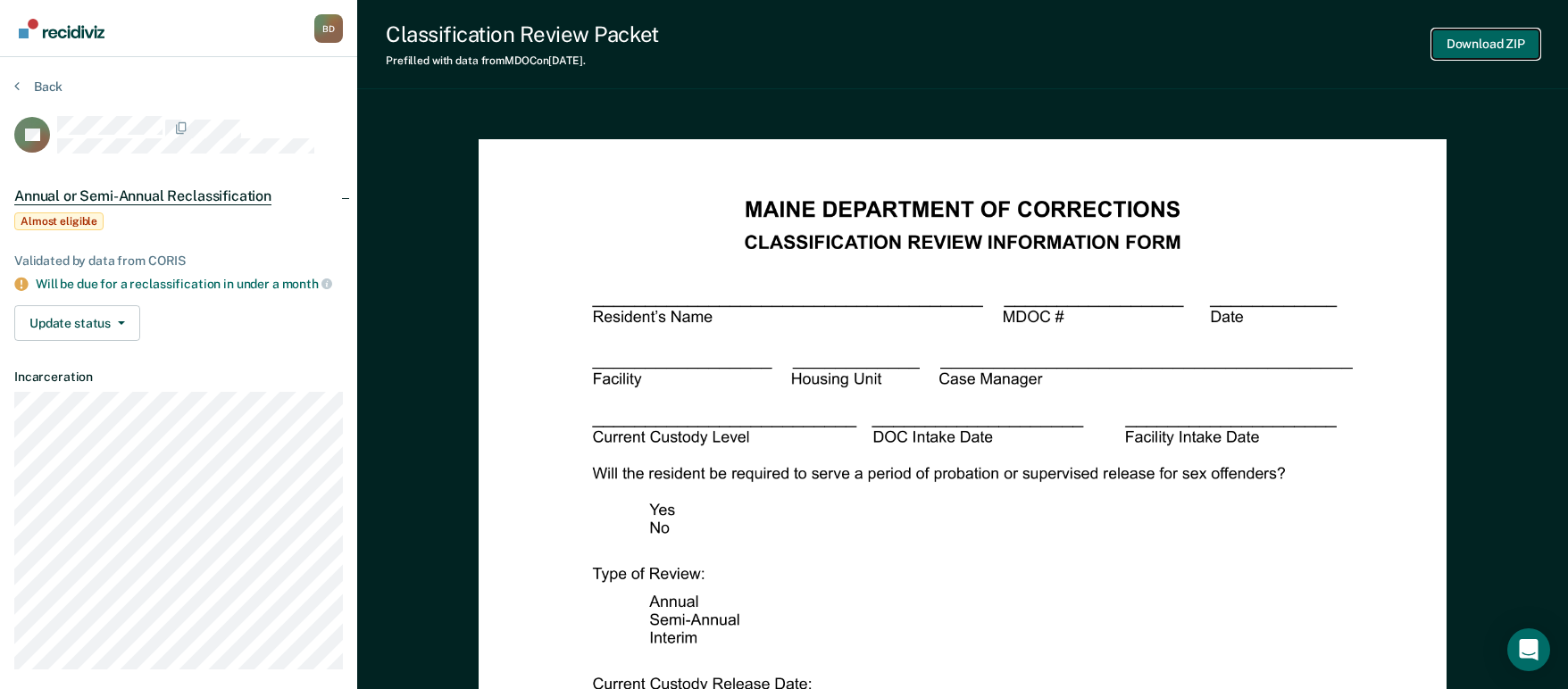
click at [1479, 42] on button "Download ZIP" at bounding box center [1486, 44] width 107 height 29
